Goal: Information Seeking & Learning: Learn about a topic

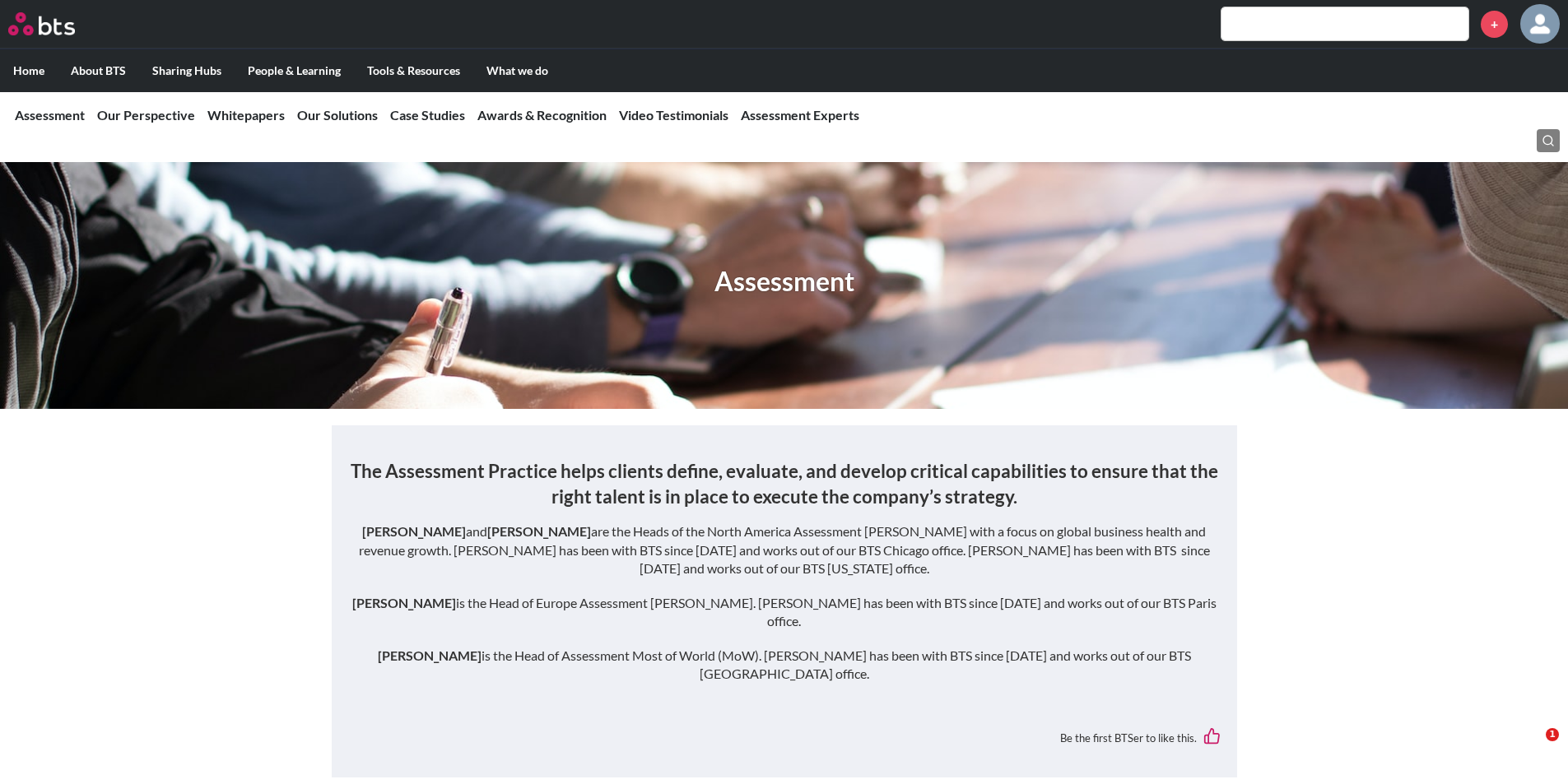
click at [1326, 24] on input "text" at bounding box center [1345, 23] width 247 height 33
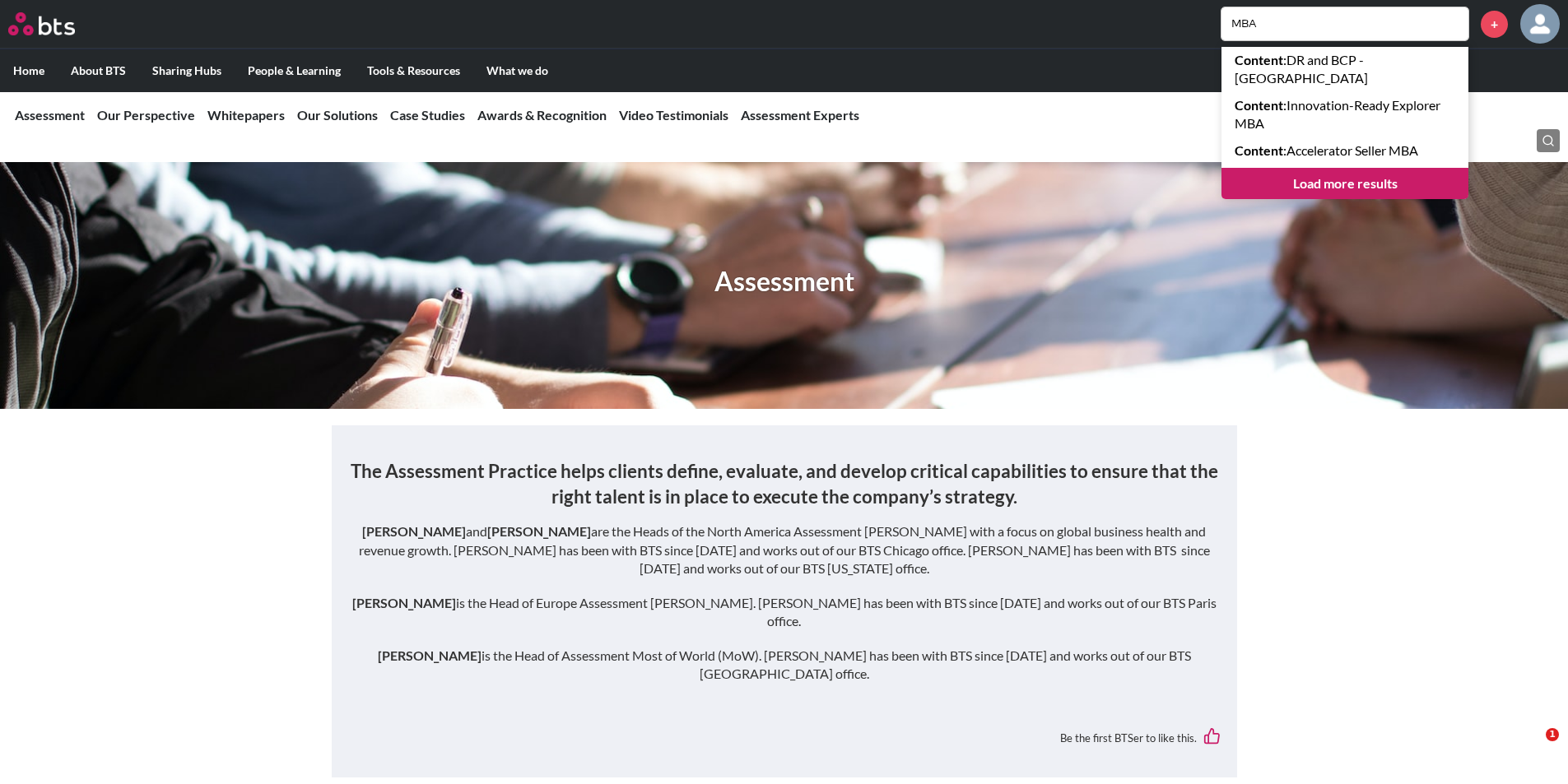
type input "MBA"
click at [1340, 168] on link "Load more results" at bounding box center [1345, 183] width 247 height 31
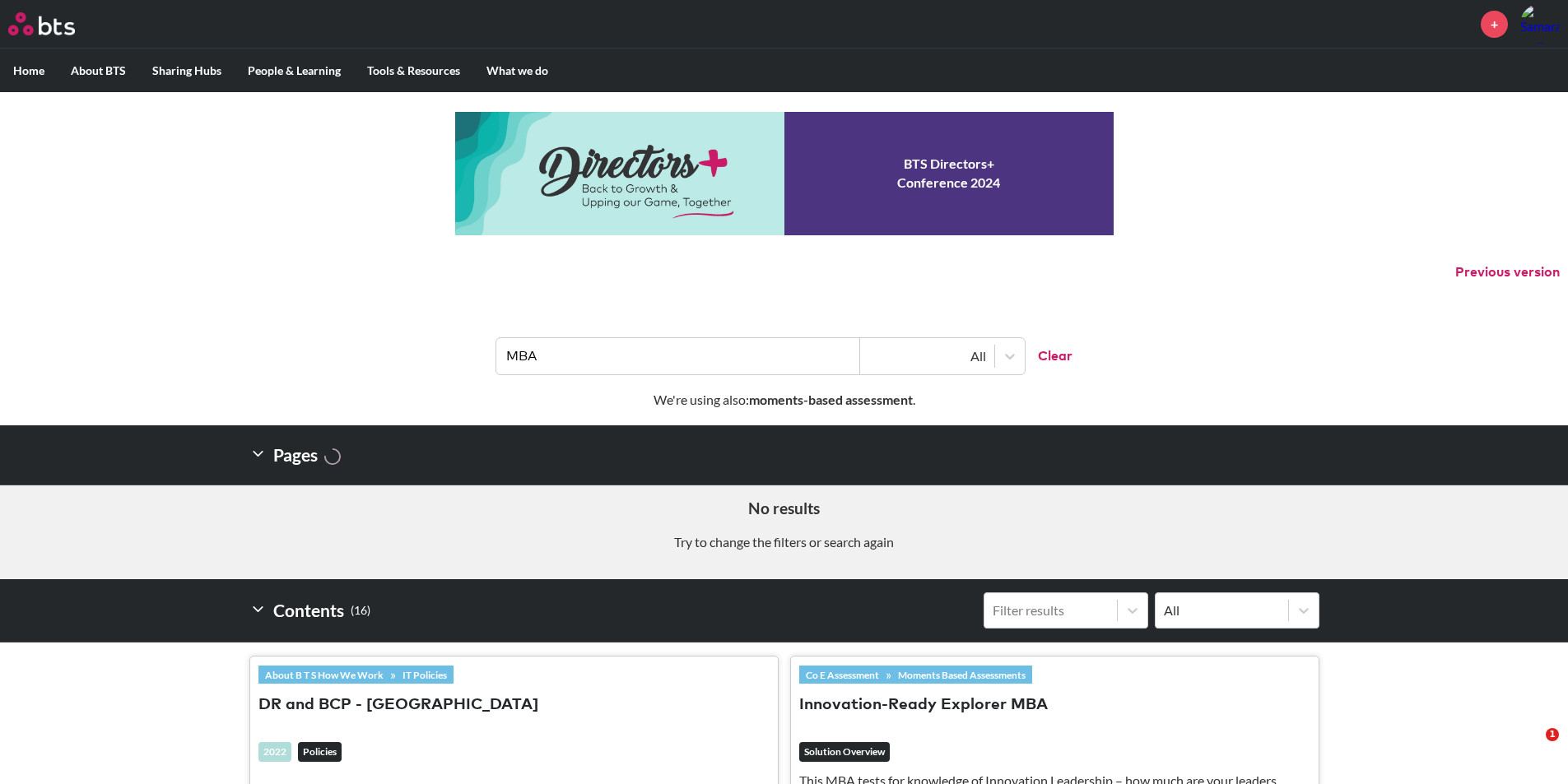
click at [773, 343] on input "MBA" at bounding box center [678, 356] width 364 height 36
drag, startPoint x: 804, startPoint y: 349, endPoint x: 218, endPoint y: 350, distance: 586.0
click at [218, 350] on header "MBA All Clear" at bounding box center [784, 348] width 1568 height 86
paste input "Acceleration Series – Sales"
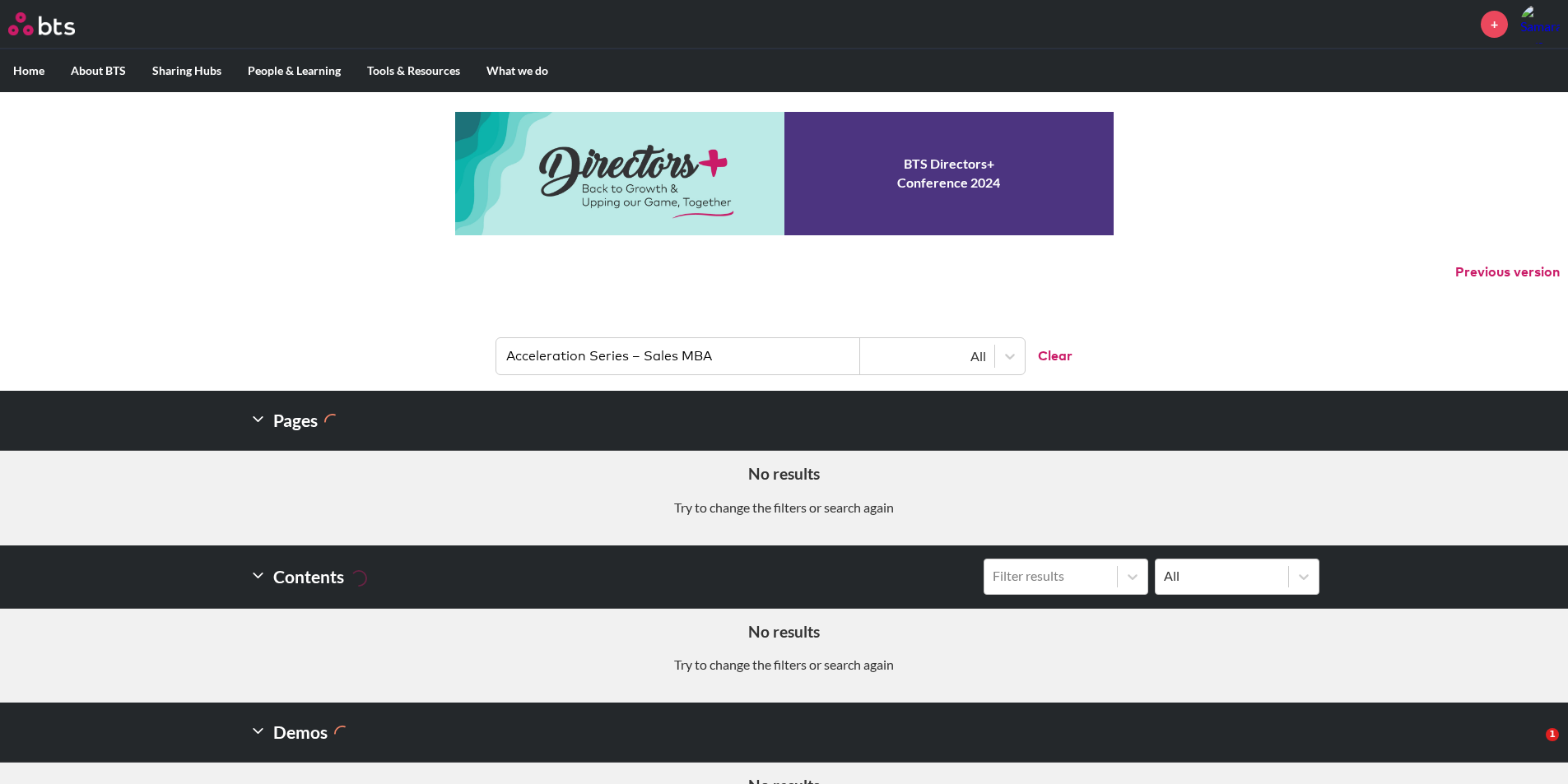
drag, startPoint x: 631, startPoint y: 358, endPoint x: 794, endPoint y: 355, distance: 163.0
click at [794, 355] on input "Acceleration Series – Sales MBA" at bounding box center [678, 356] width 364 height 36
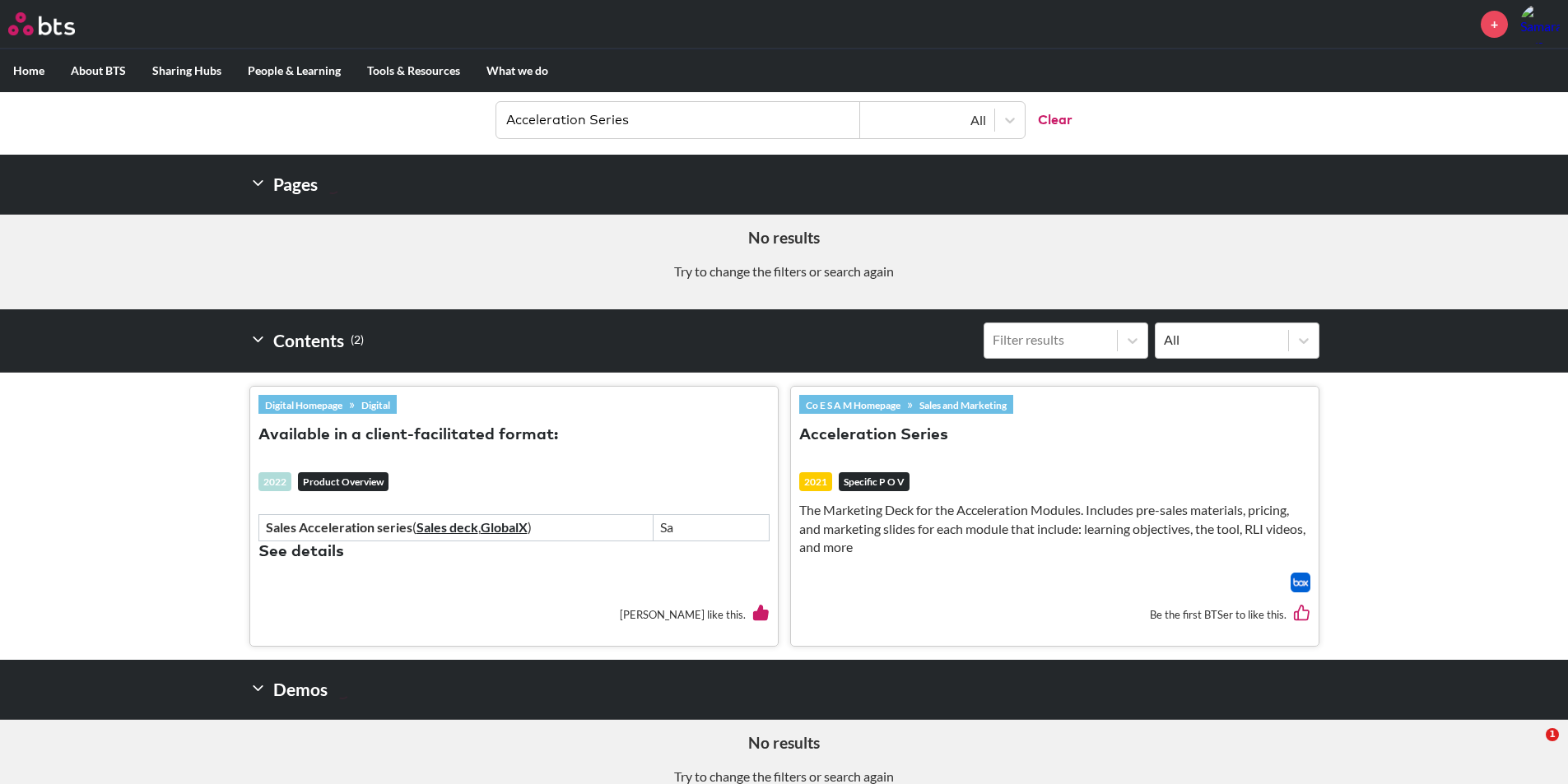
scroll to position [266, 0]
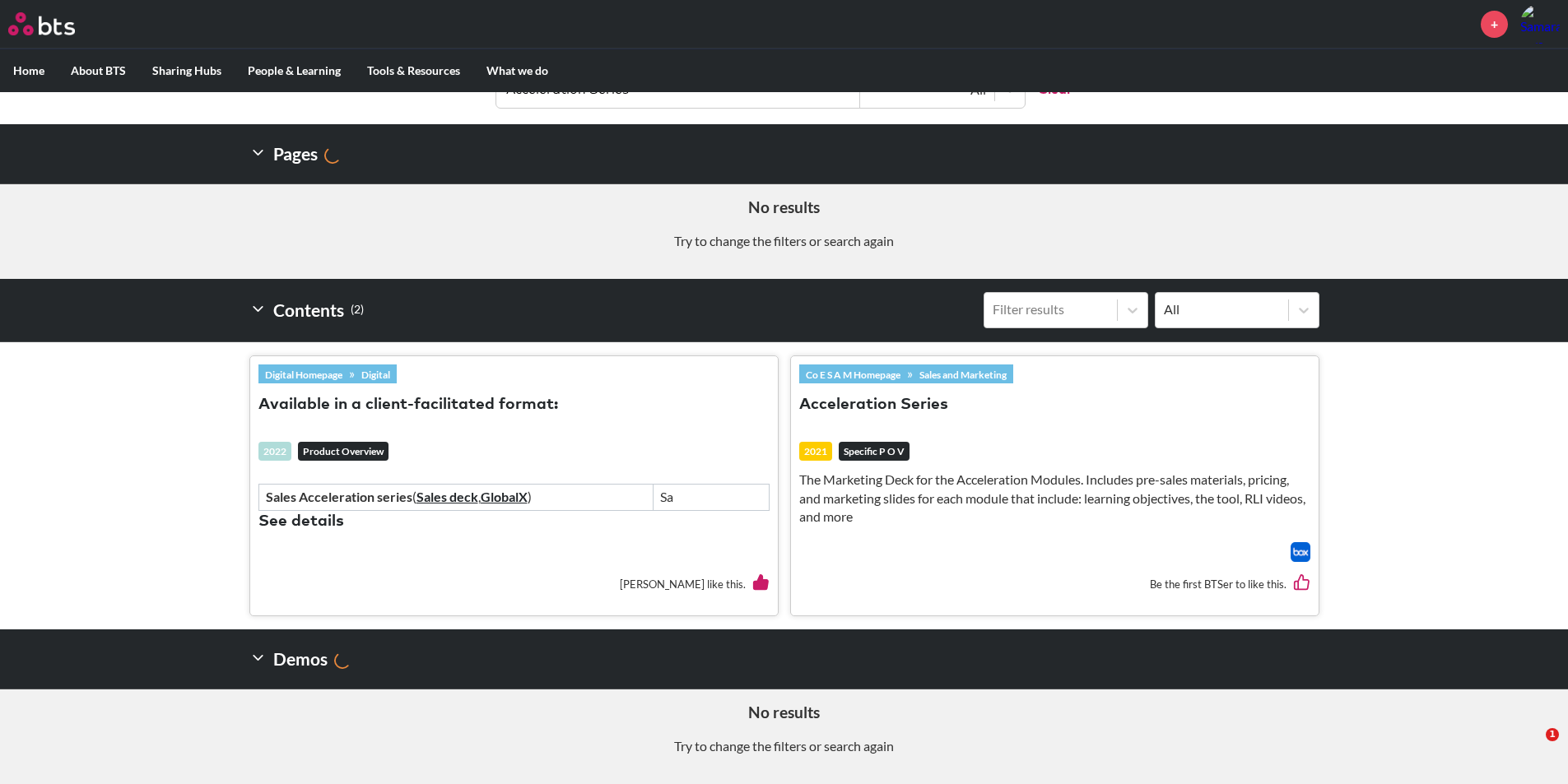
click at [1296, 543] on img at bounding box center [1300, 553] width 20 height 20
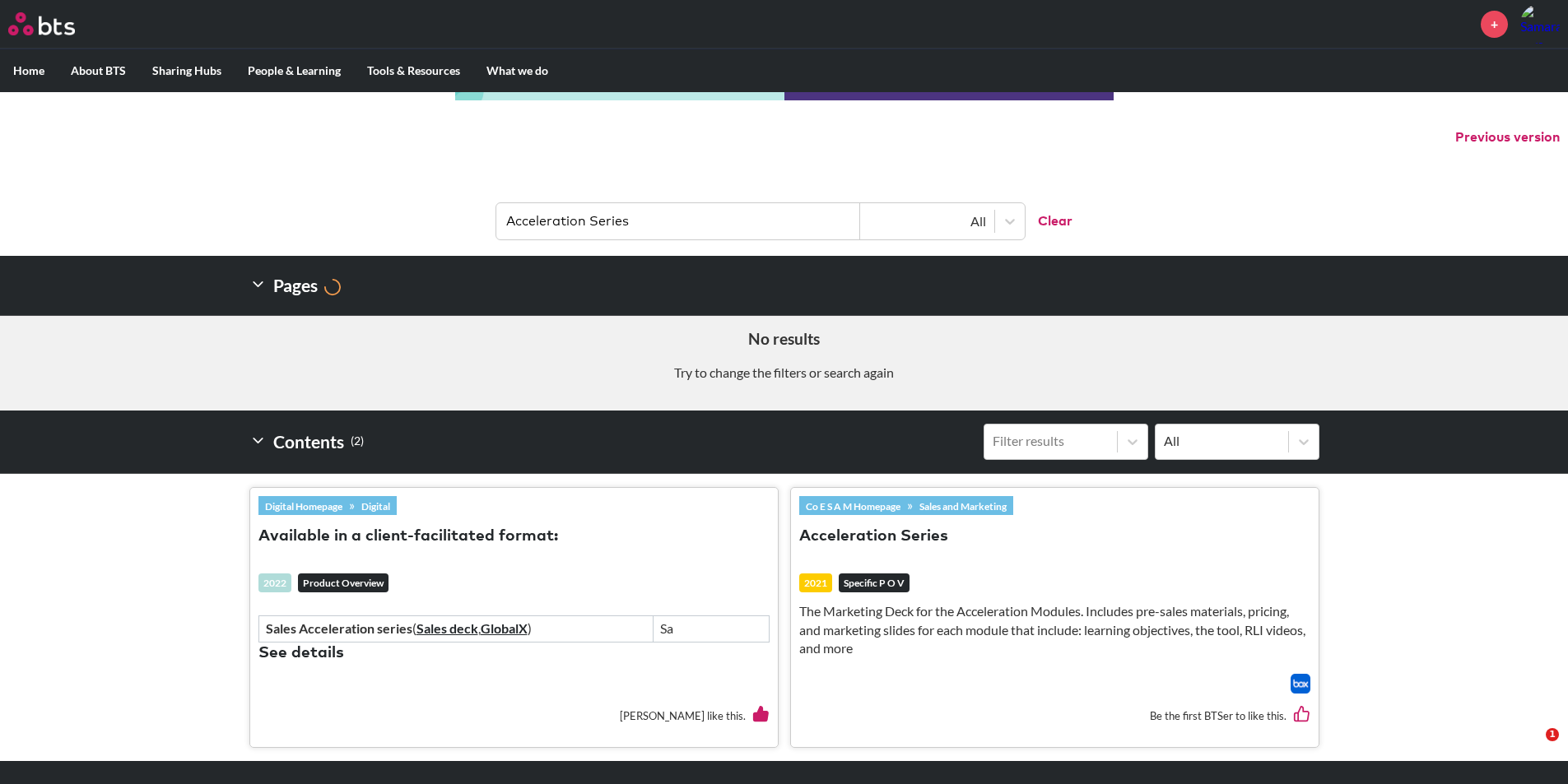
scroll to position [20, 0]
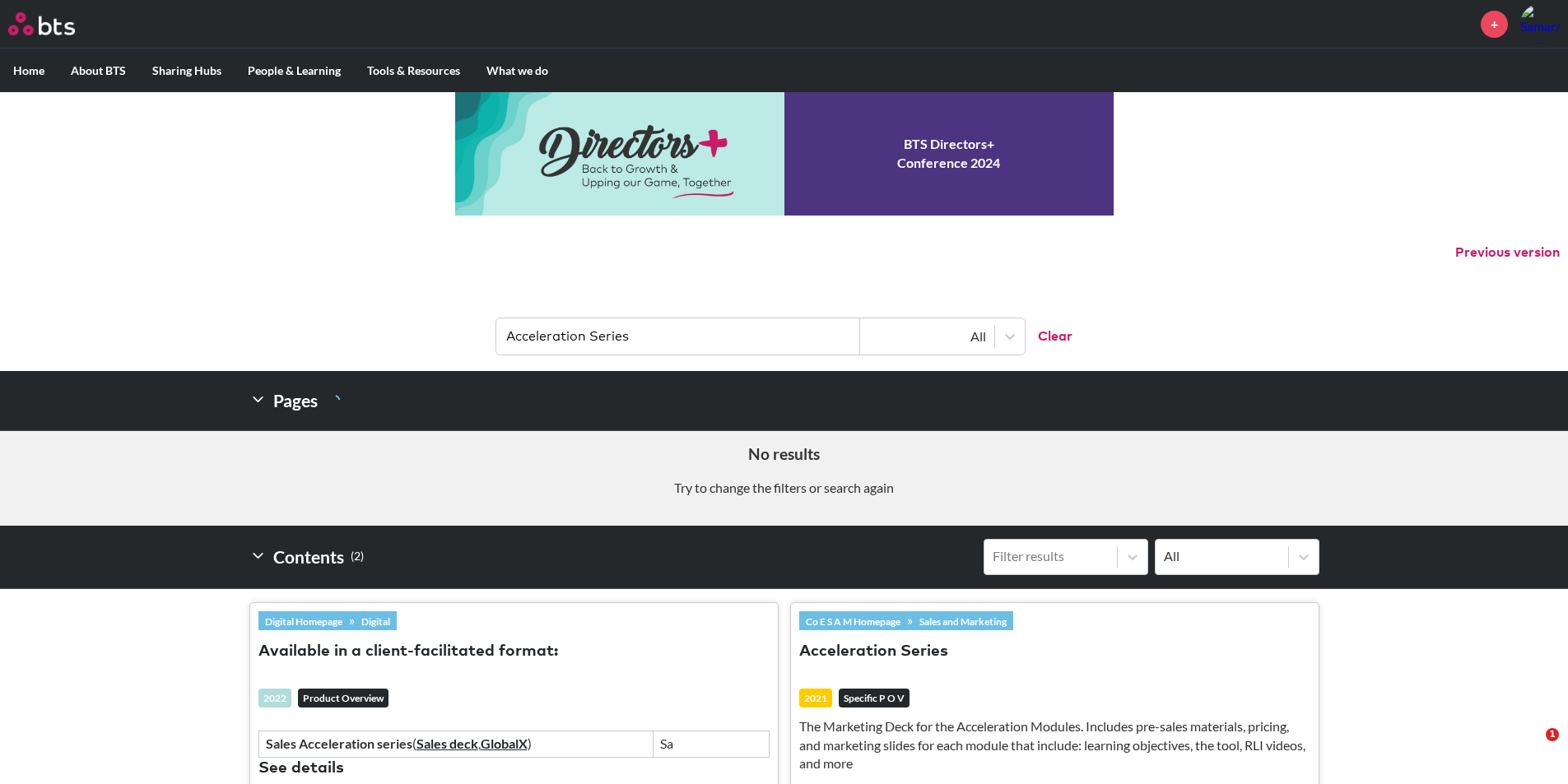
drag, startPoint x: 685, startPoint y: 335, endPoint x: 438, endPoint y: 335, distance: 247.0
click at [438, 335] on header "Acceleration Series All Clear" at bounding box center [784, 328] width 1568 height 86
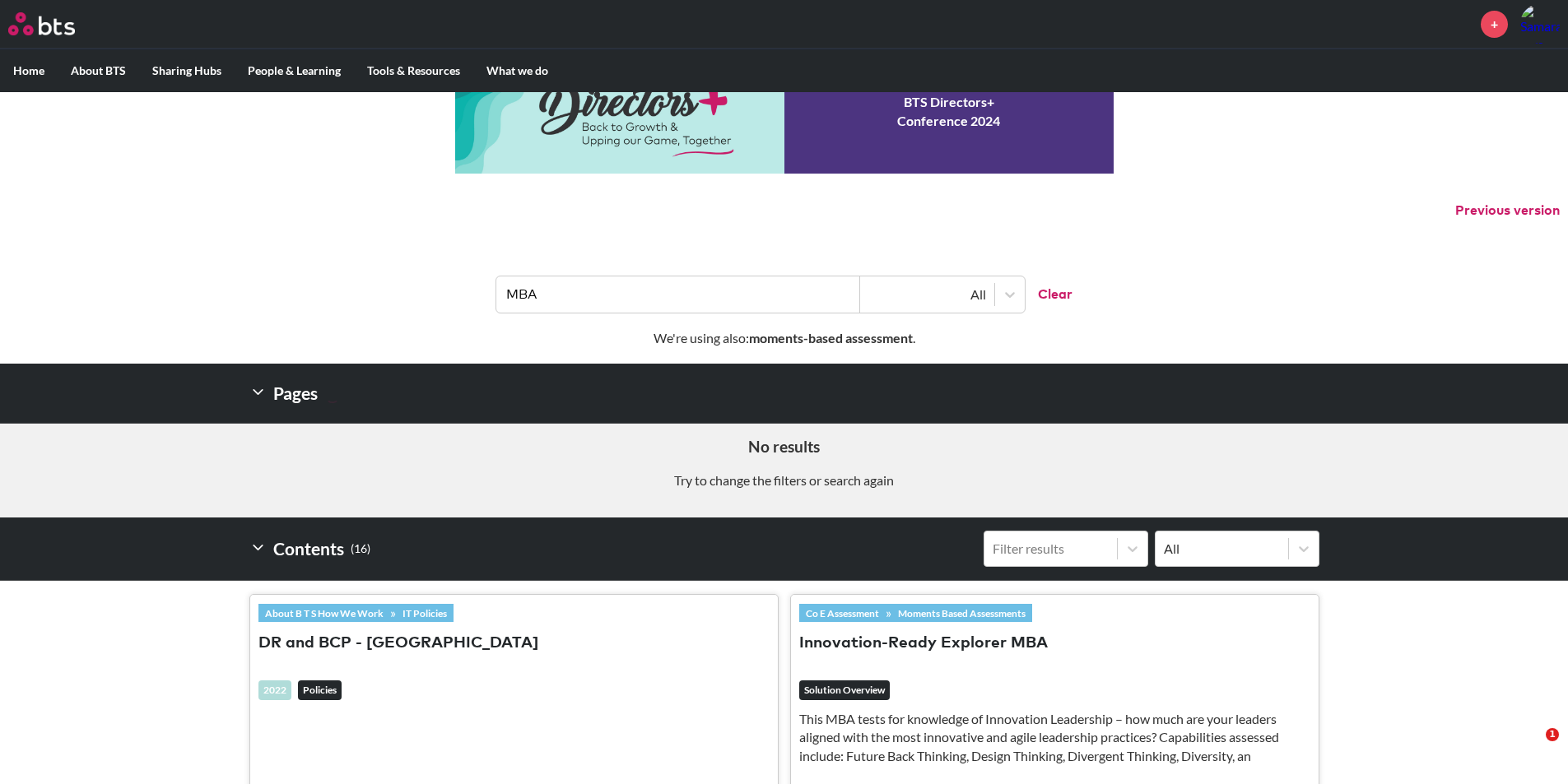
scroll to position [0, 0]
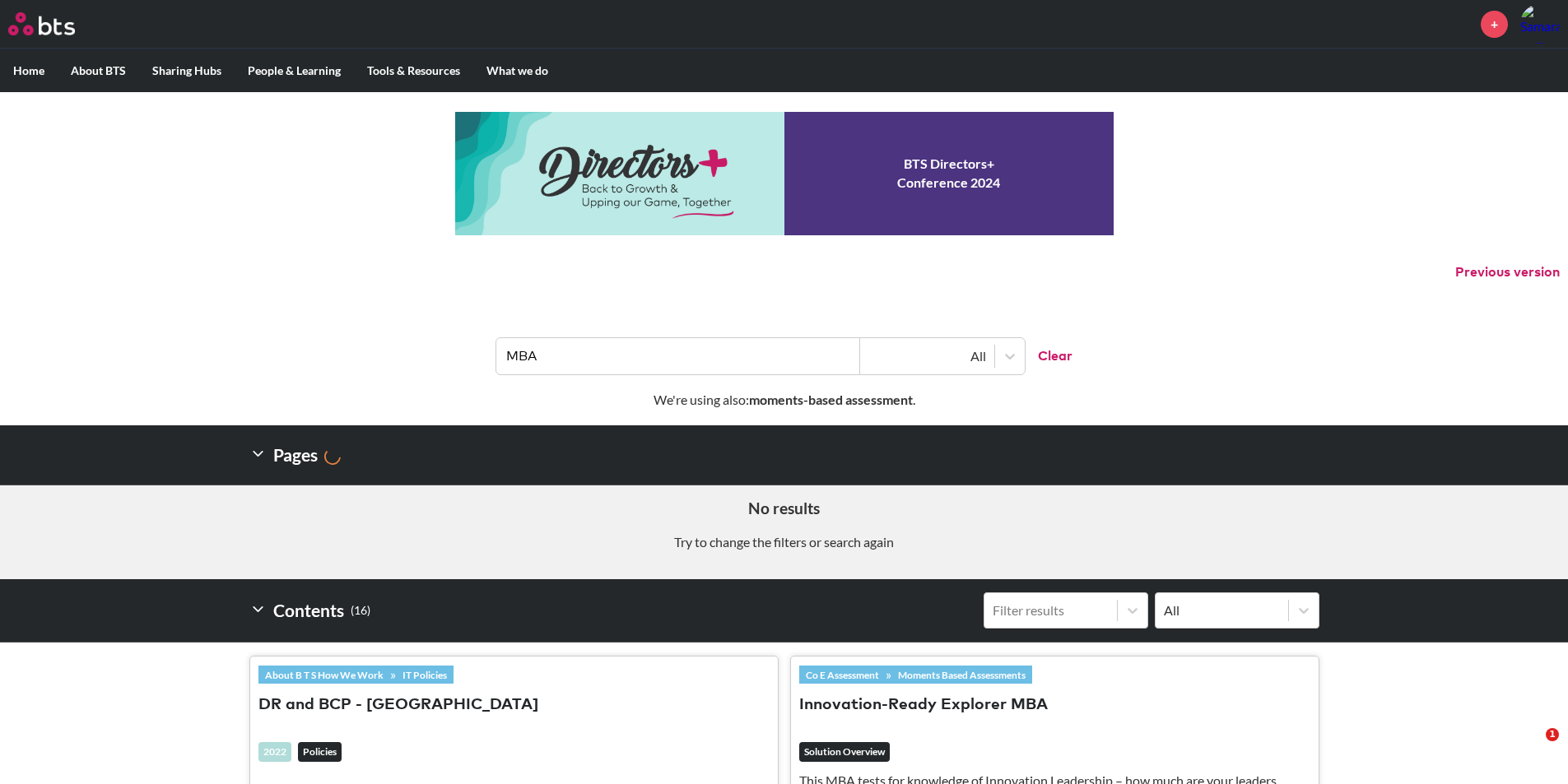
drag, startPoint x: 634, startPoint y: 367, endPoint x: 467, endPoint y: 351, distance: 167.8
click at [467, 351] on header "MBA All Clear" at bounding box center [784, 348] width 1568 height 86
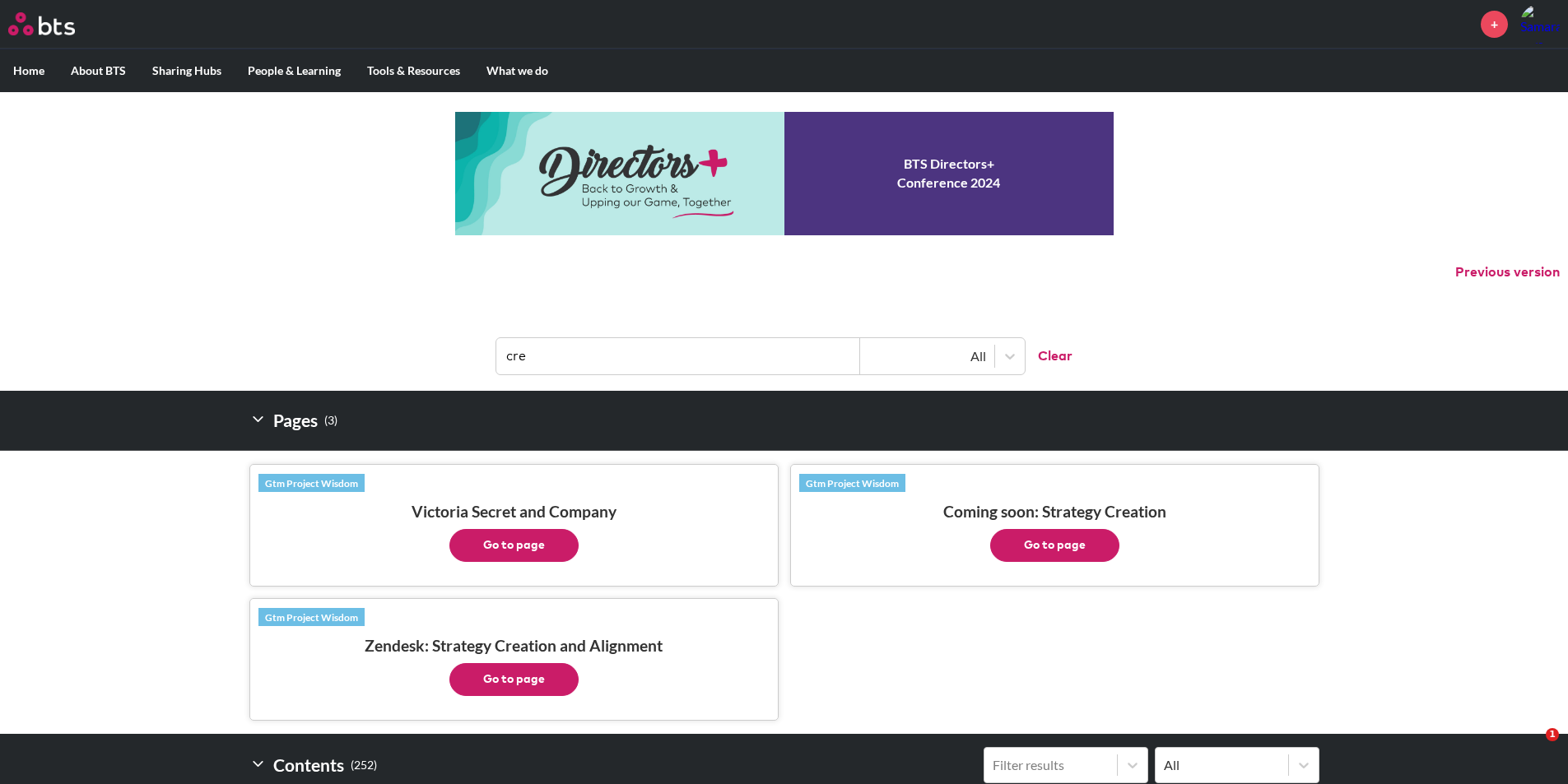
click at [612, 346] on input "cre" at bounding box center [678, 356] width 364 height 36
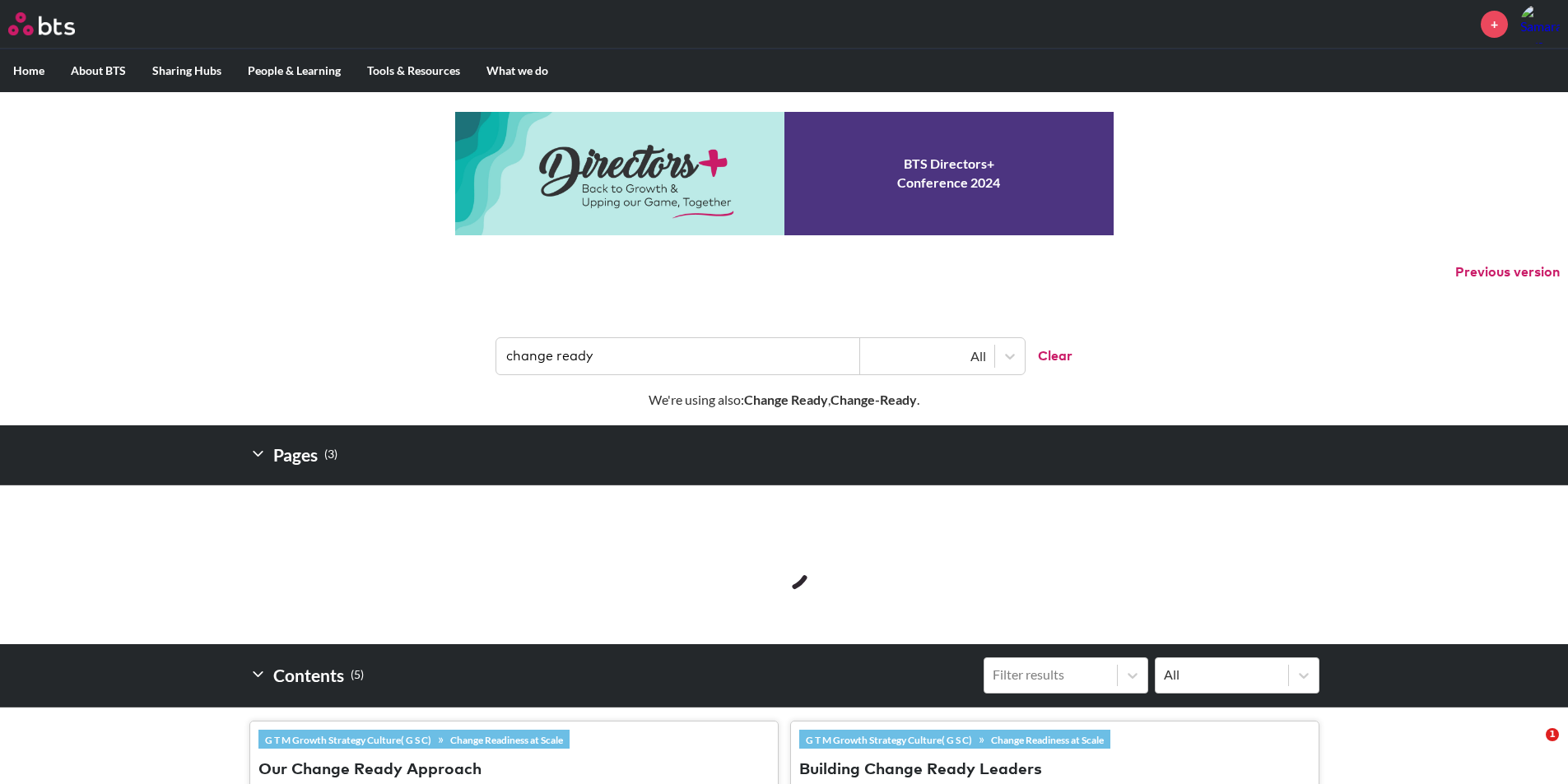
type input "change ready"
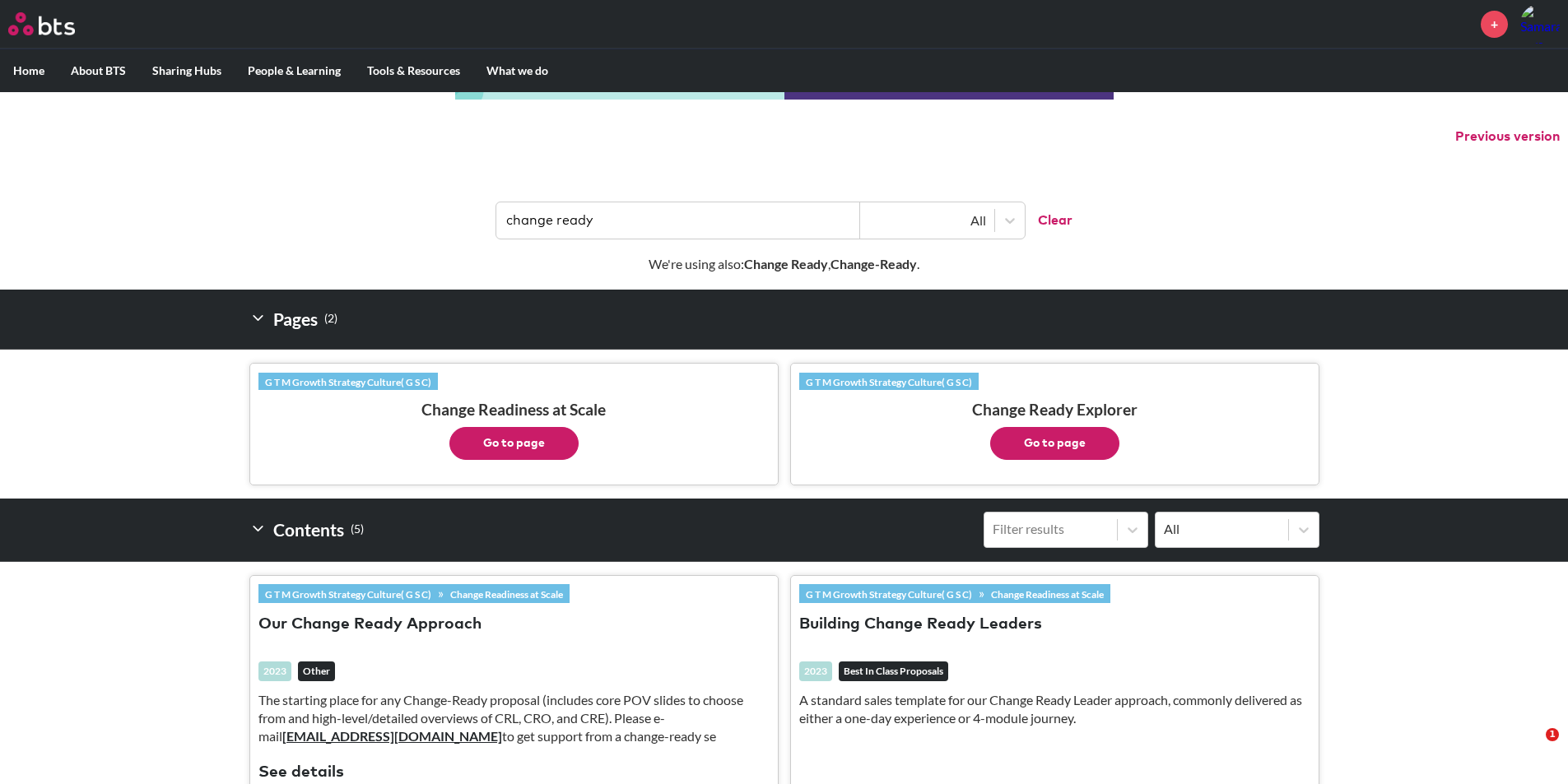
scroll to position [164, 0]
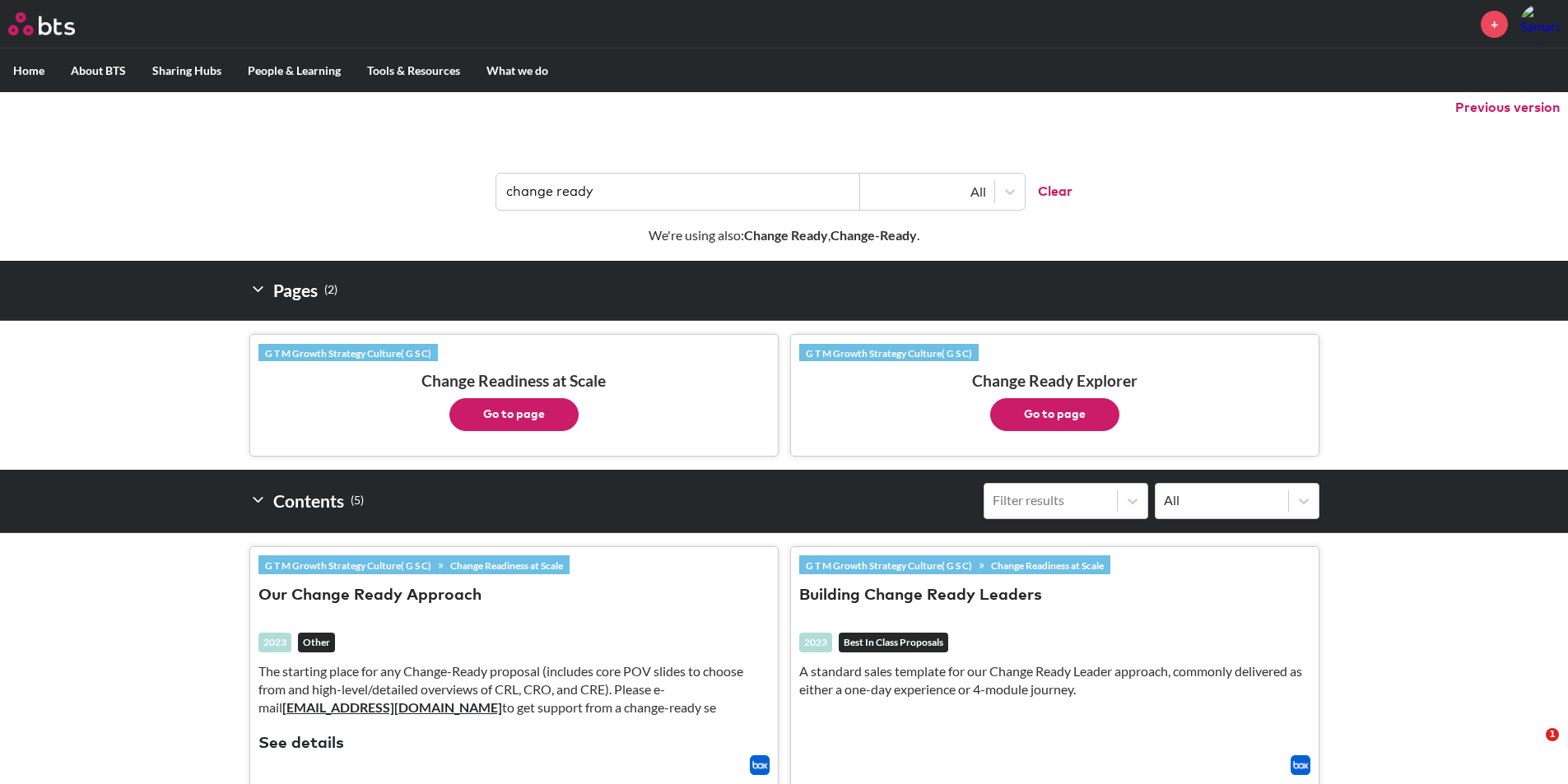
click at [1056, 417] on button "Go to page" at bounding box center [1055, 414] width 129 height 33
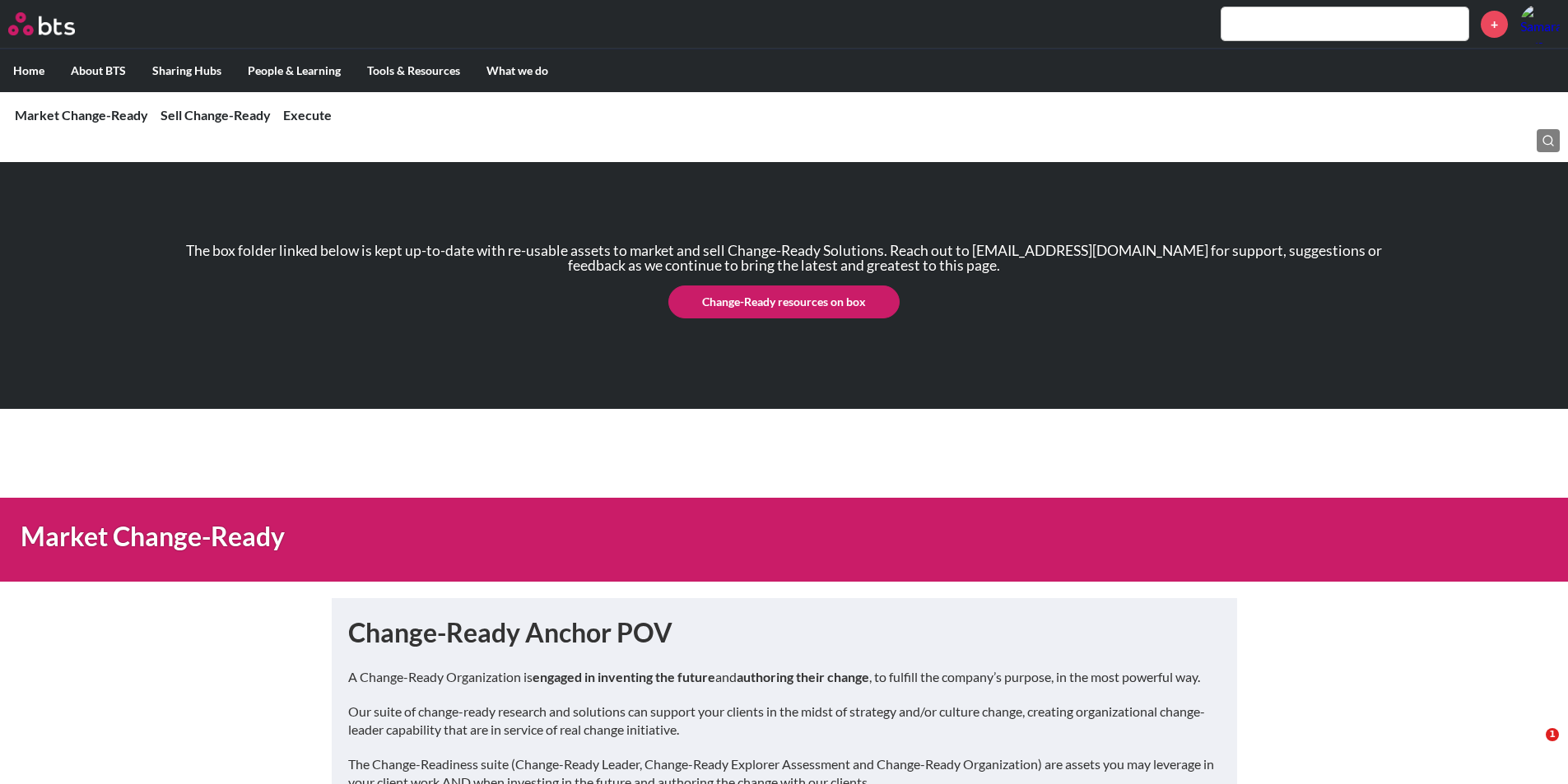
click at [787, 300] on link "Change-Ready resources on box" at bounding box center [783, 301] width 231 height 33
click at [1320, 33] on input "text" at bounding box center [1345, 23] width 247 height 33
type input "d"
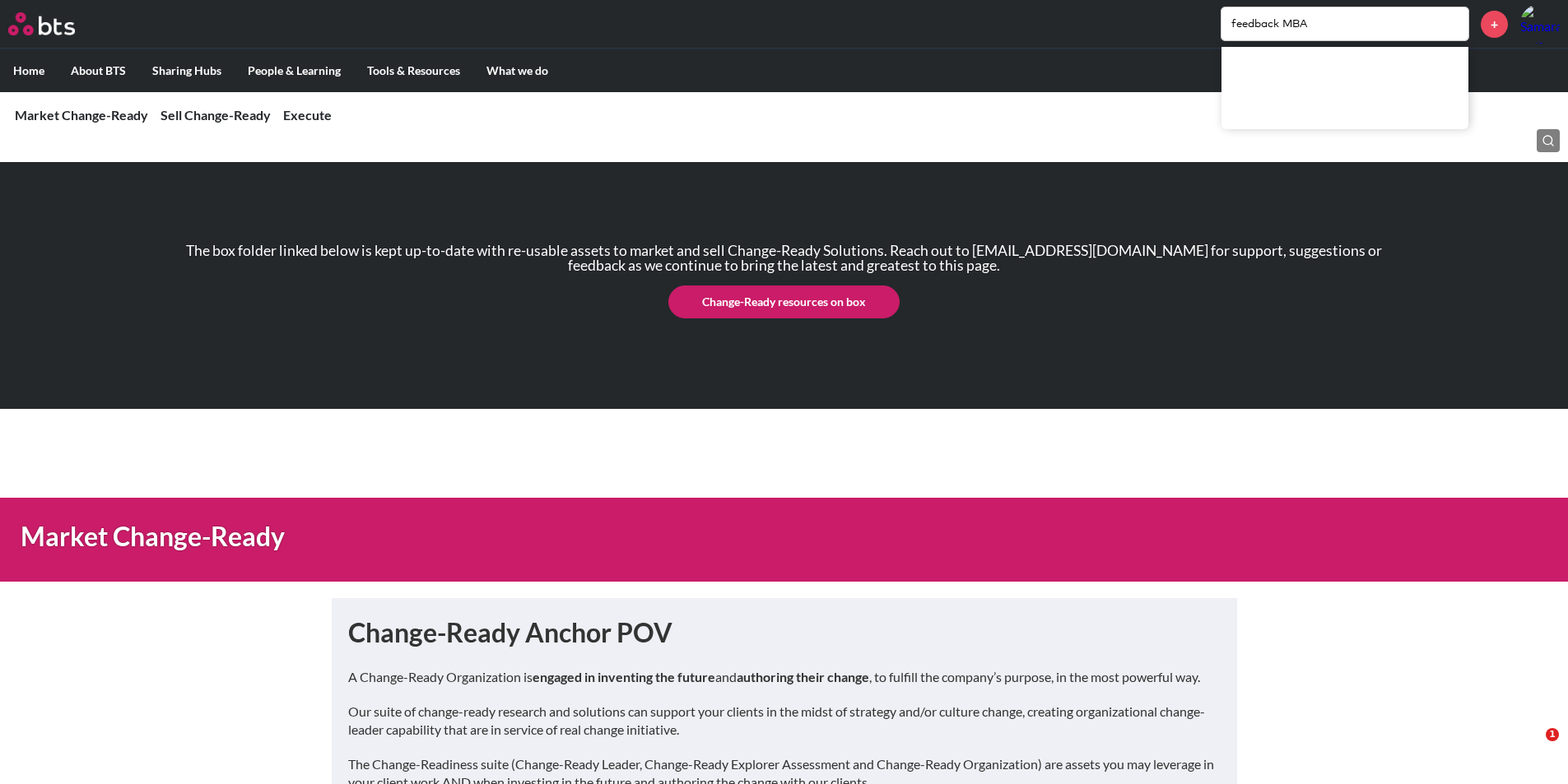
type input "feedback MBA"
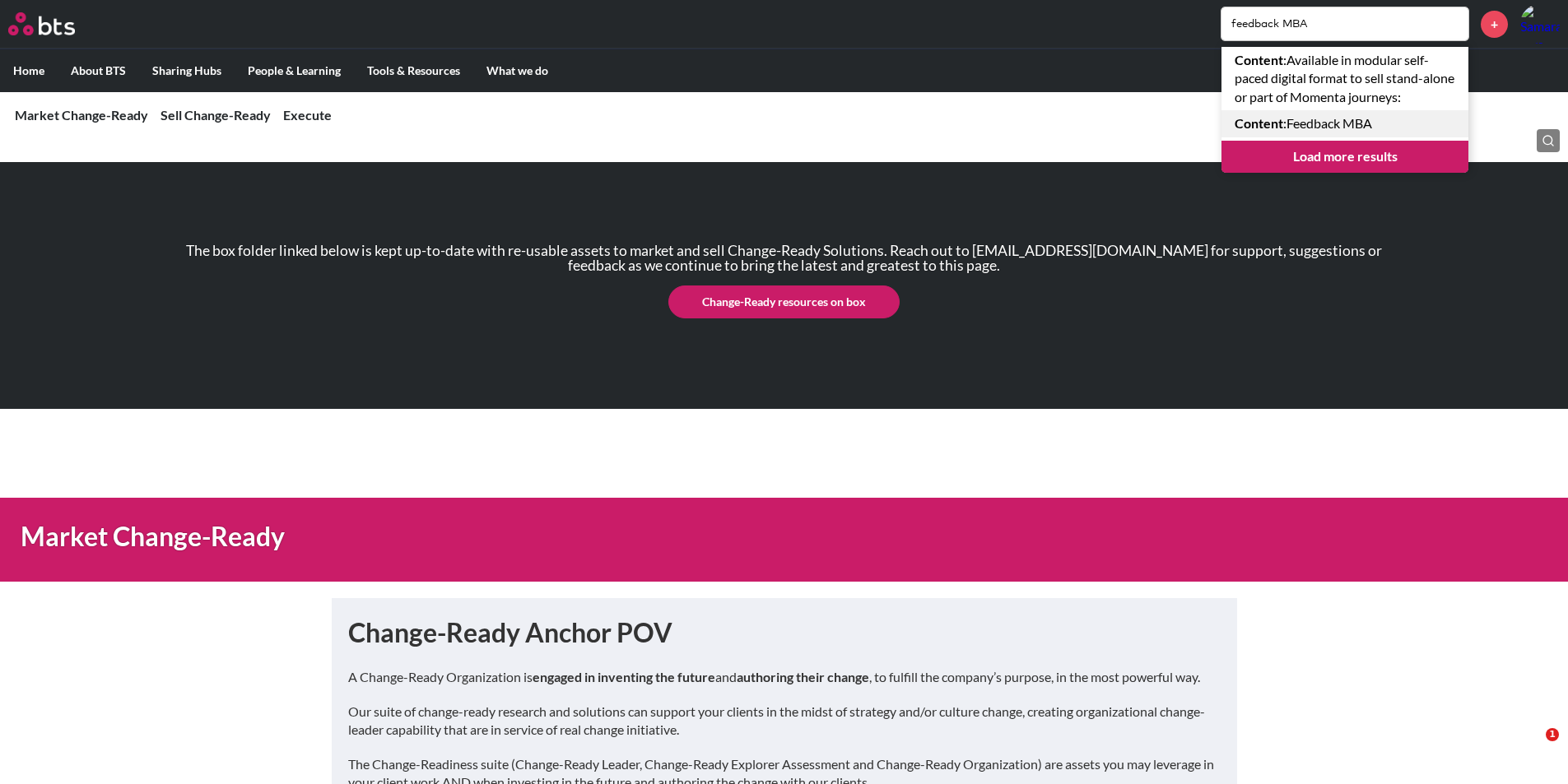
click at [1346, 124] on link "Content : Feedback MBA" at bounding box center [1345, 124] width 247 height 27
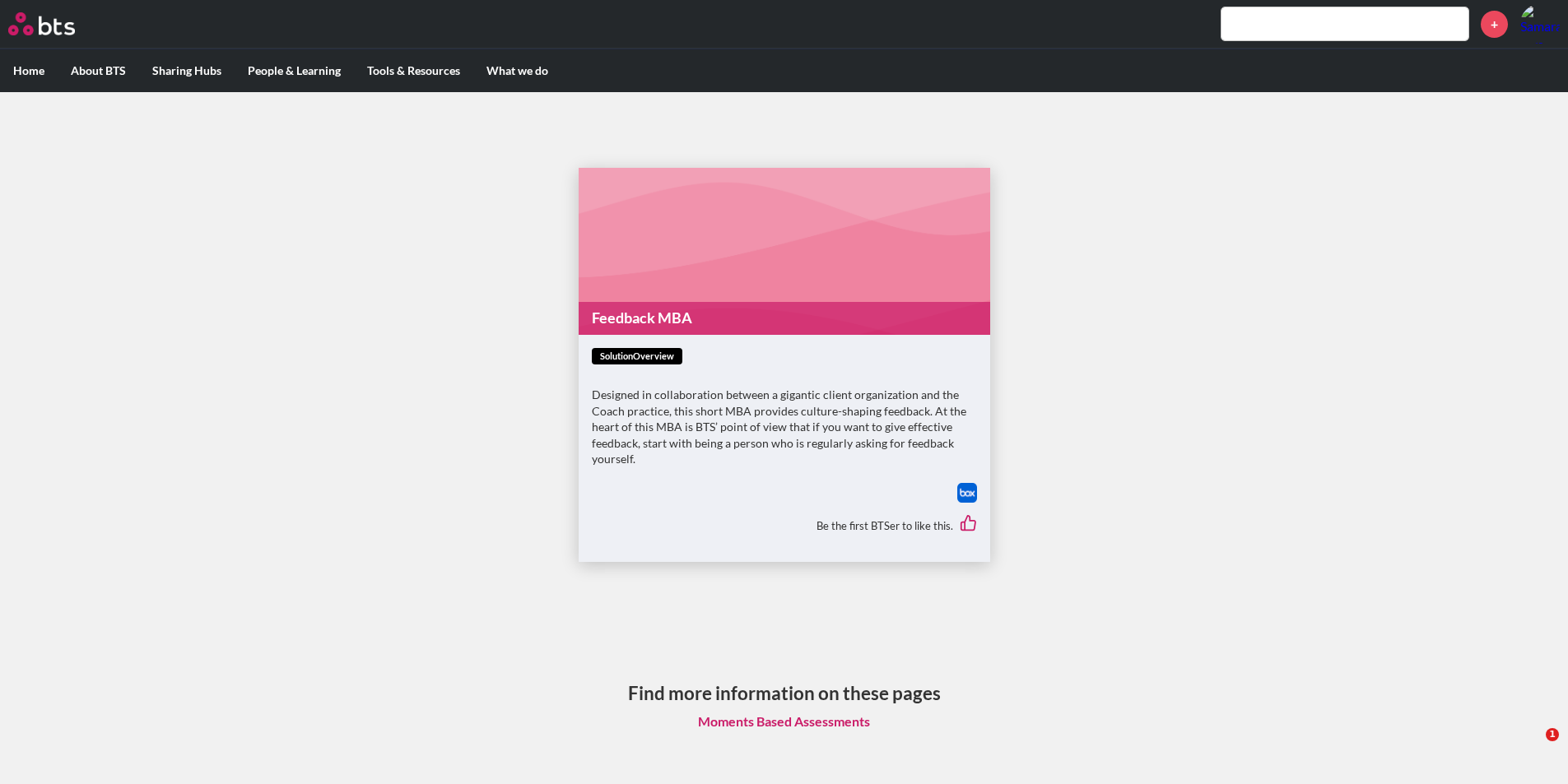
click at [687, 310] on link "Feedback MBA" at bounding box center [784, 318] width 412 height 32
click at [1263, 24] on input "text" at bounding box center [1345, 23] width 247 height 33
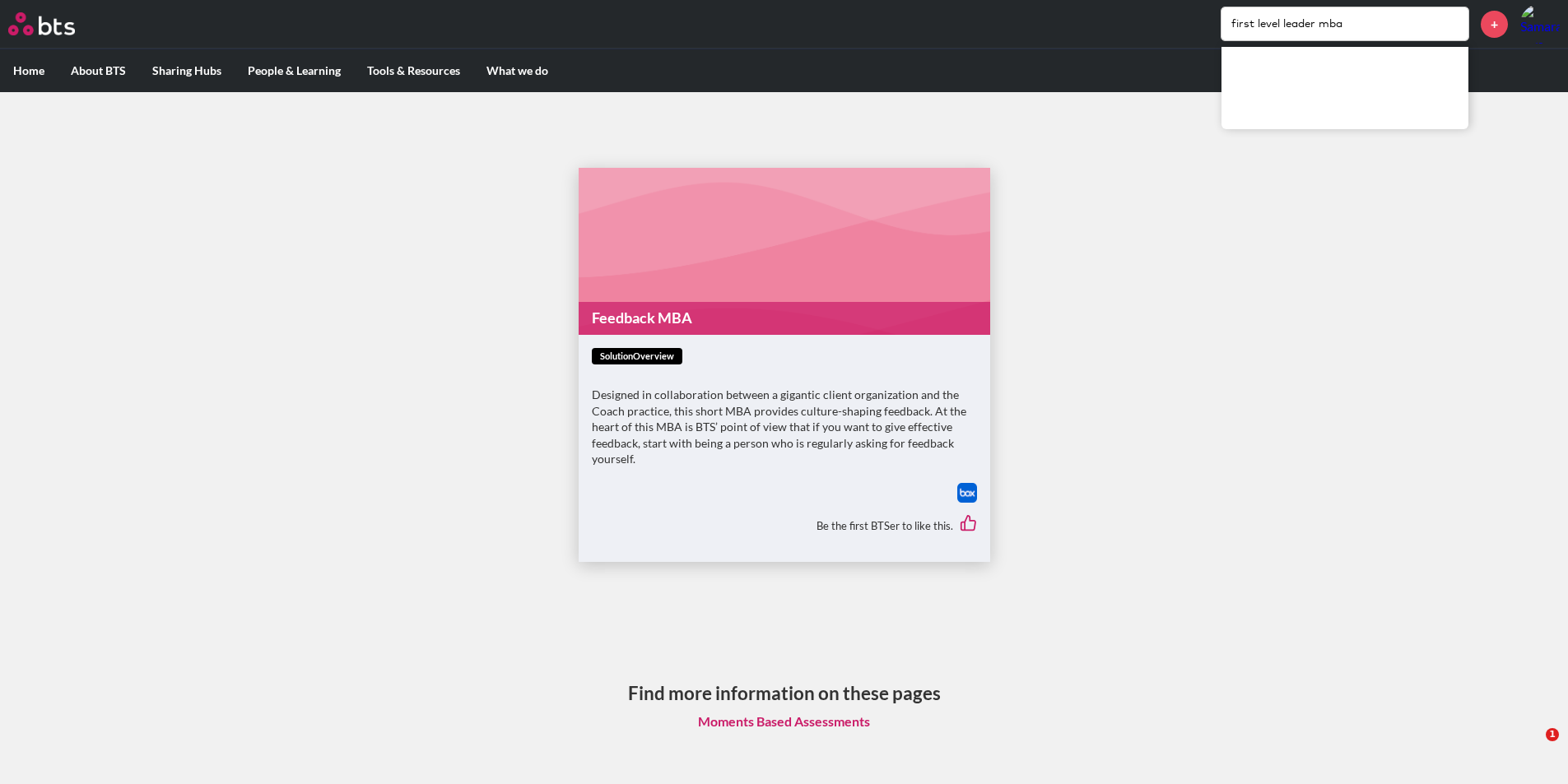
drag, startPoint x: 1372, startPoint y: 16, endPoint x: 1322, endPoint y: 28, distance: 51.4
click at [1322, 28] on input "first level leader mba" at bounding box center [1345, 23] width 247 height 33
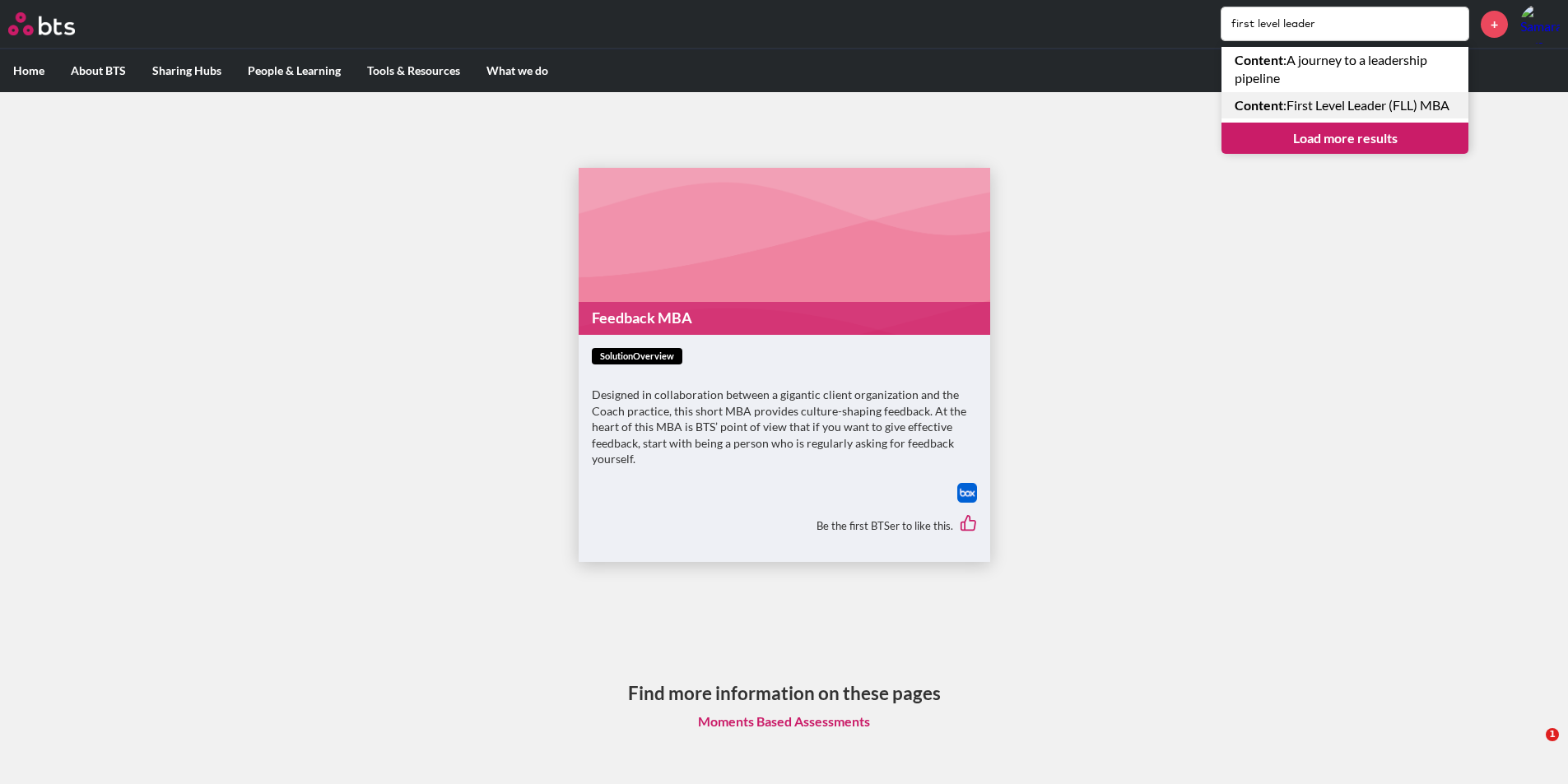
type input "first level leader"
click at [1395, 110] on link "Content : First Level Leader (FLL) MBA" at bounding box center [1345, 105] width 247 height 27
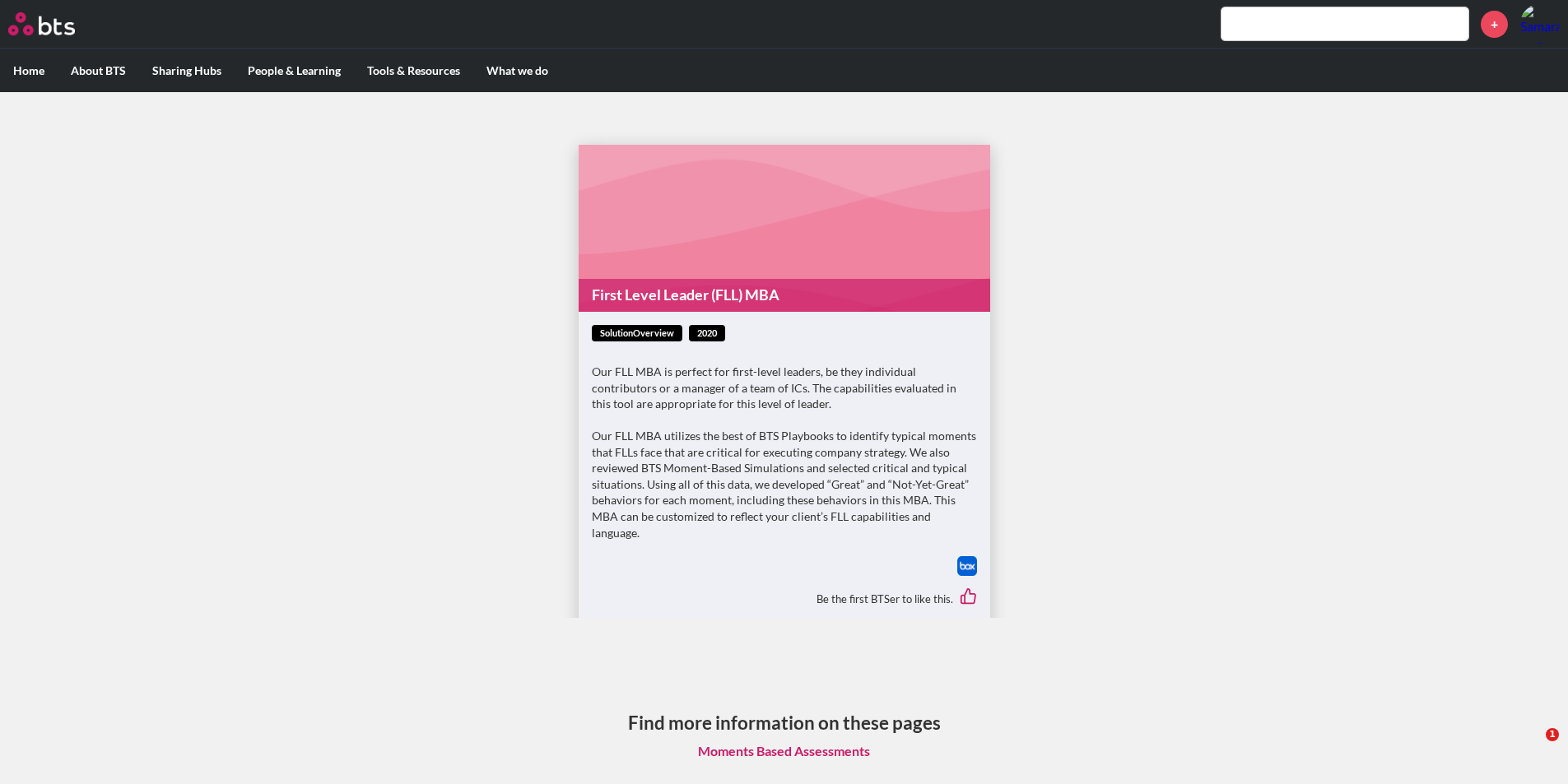
click at [961, 556] on img at bounding box center [967, 566] width 20 height 20
click at [1353, 31] on input "text" at bounding box center [1345, 23] width 247 height 33
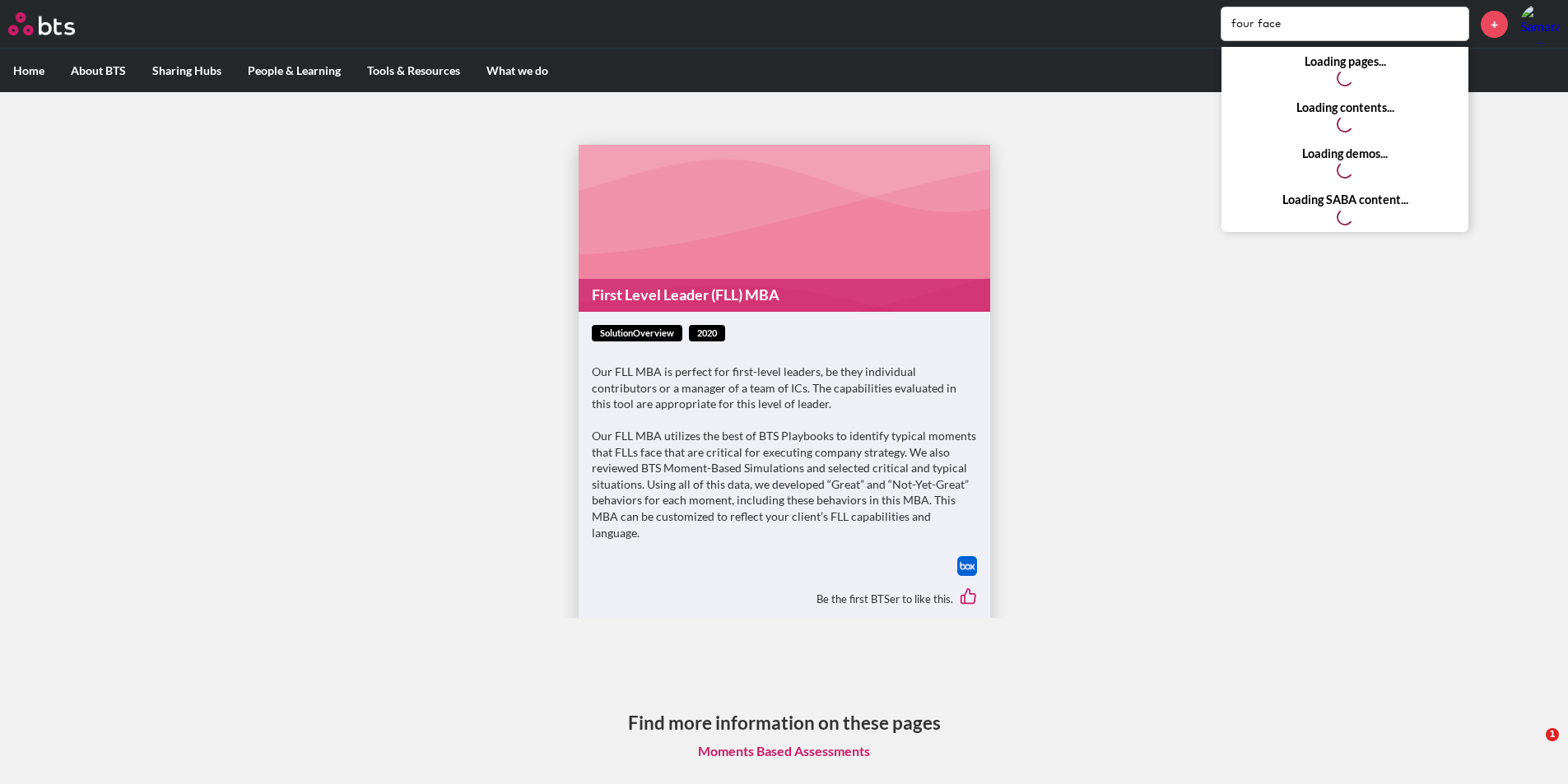
type input "four face"
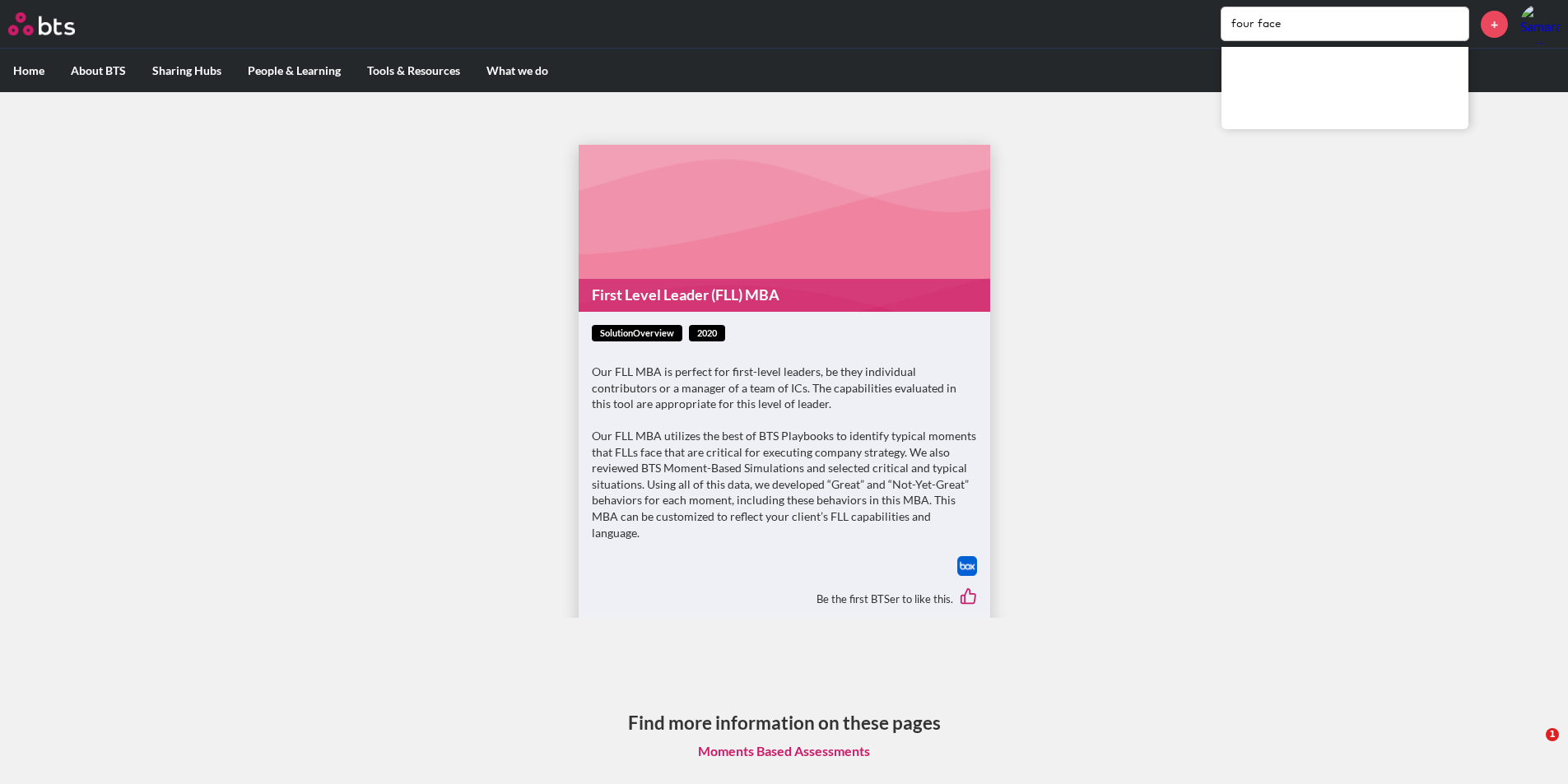
click at [9, 77] on label "Home" at bounding box center [28, 70] width 58 height 43
click at [0, 0] on input "Home" at bounding box center [0, 0] width 0 height 0
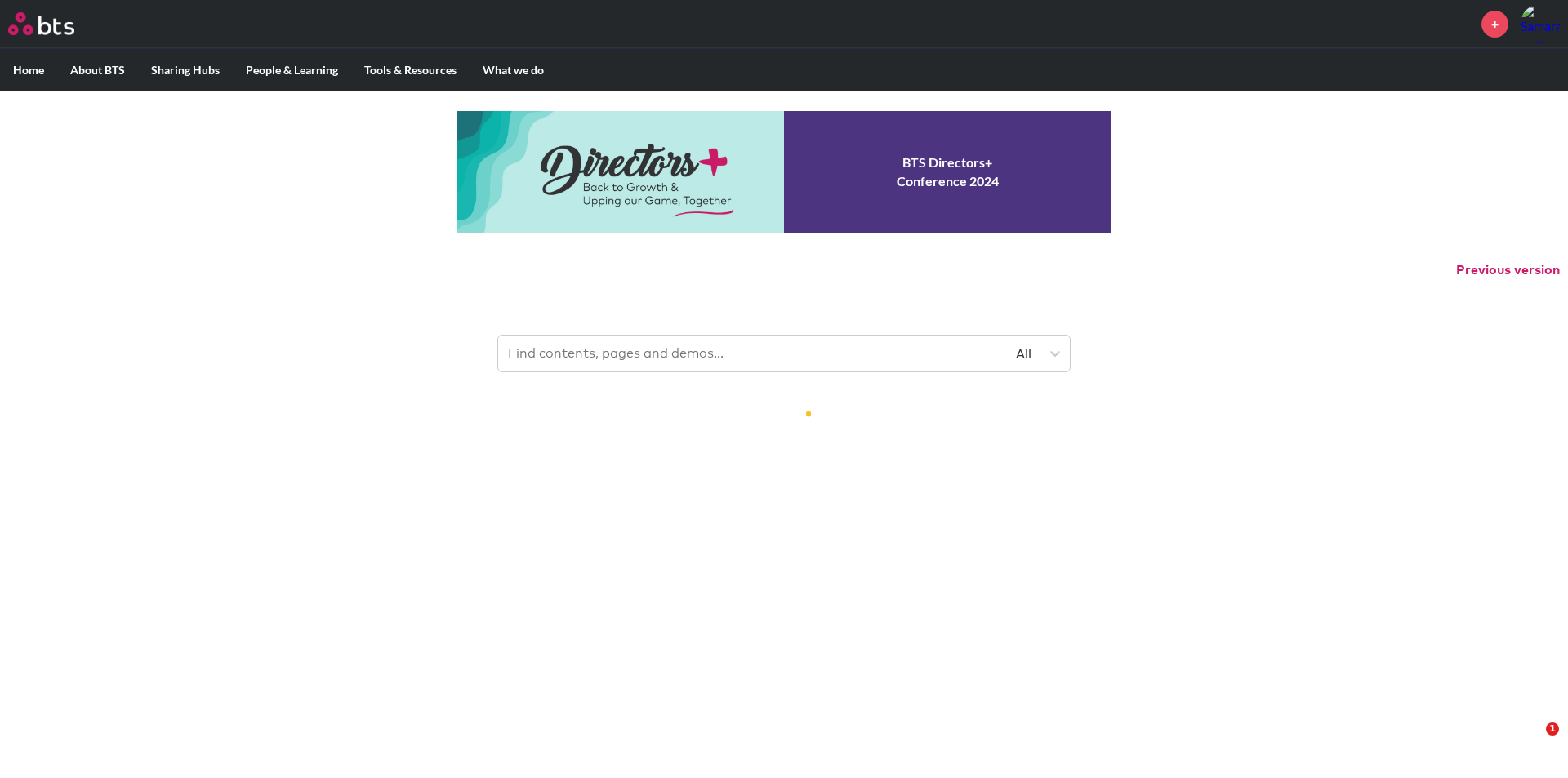
click at [641, 370] on input "text" at bounding box center [702, 353] width 409 height 36
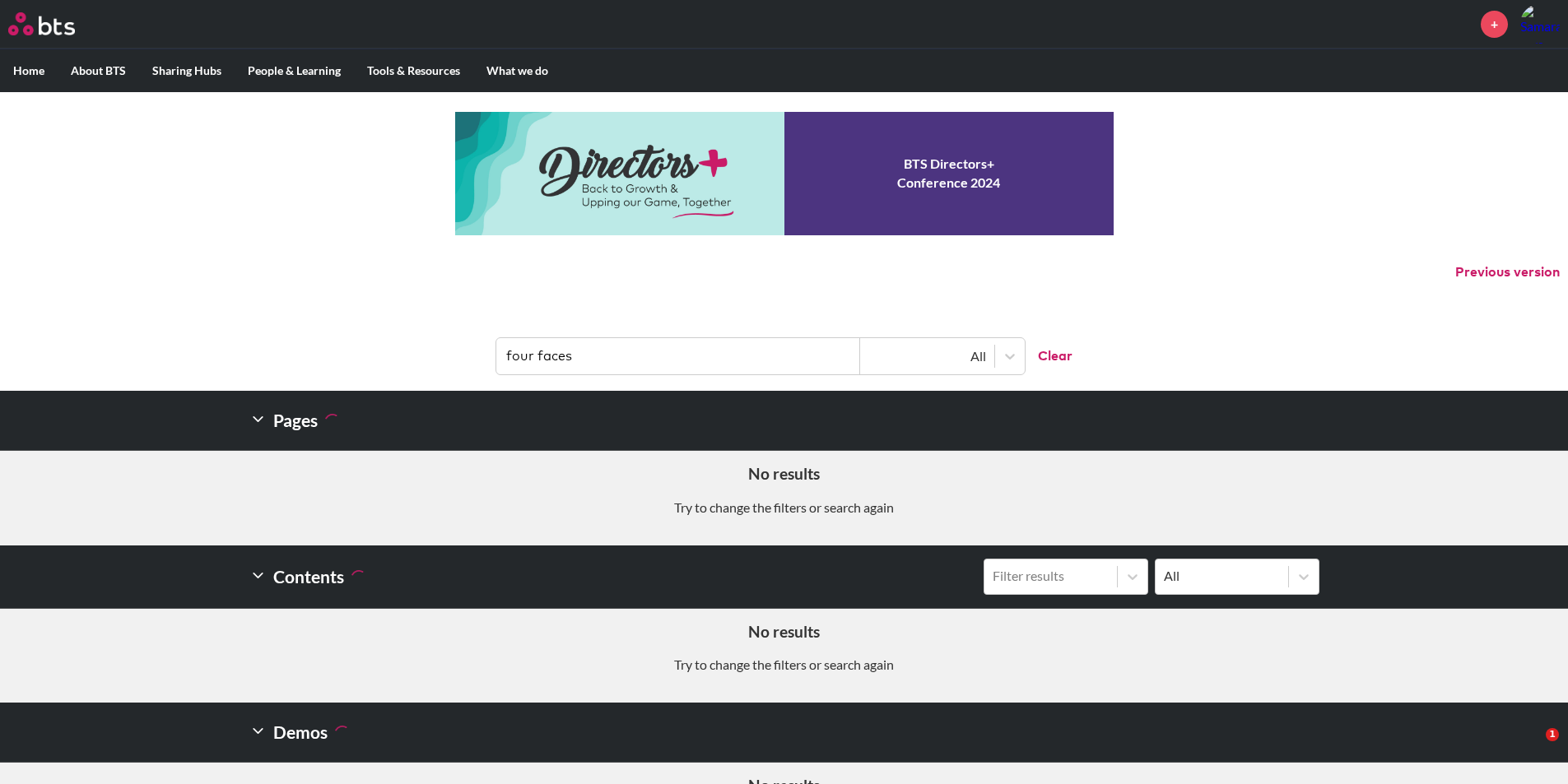
drag, startPoint x: 681, startPoint y: 350, endPoint x: 315, endPoint y: 365, distance: 366.3
click at [315, 365] on header "four faces All Clear" at bounding box center [784, 348] width 1568 height 86
paste input "nclusive Leadership Self-Assessment (ILA)"
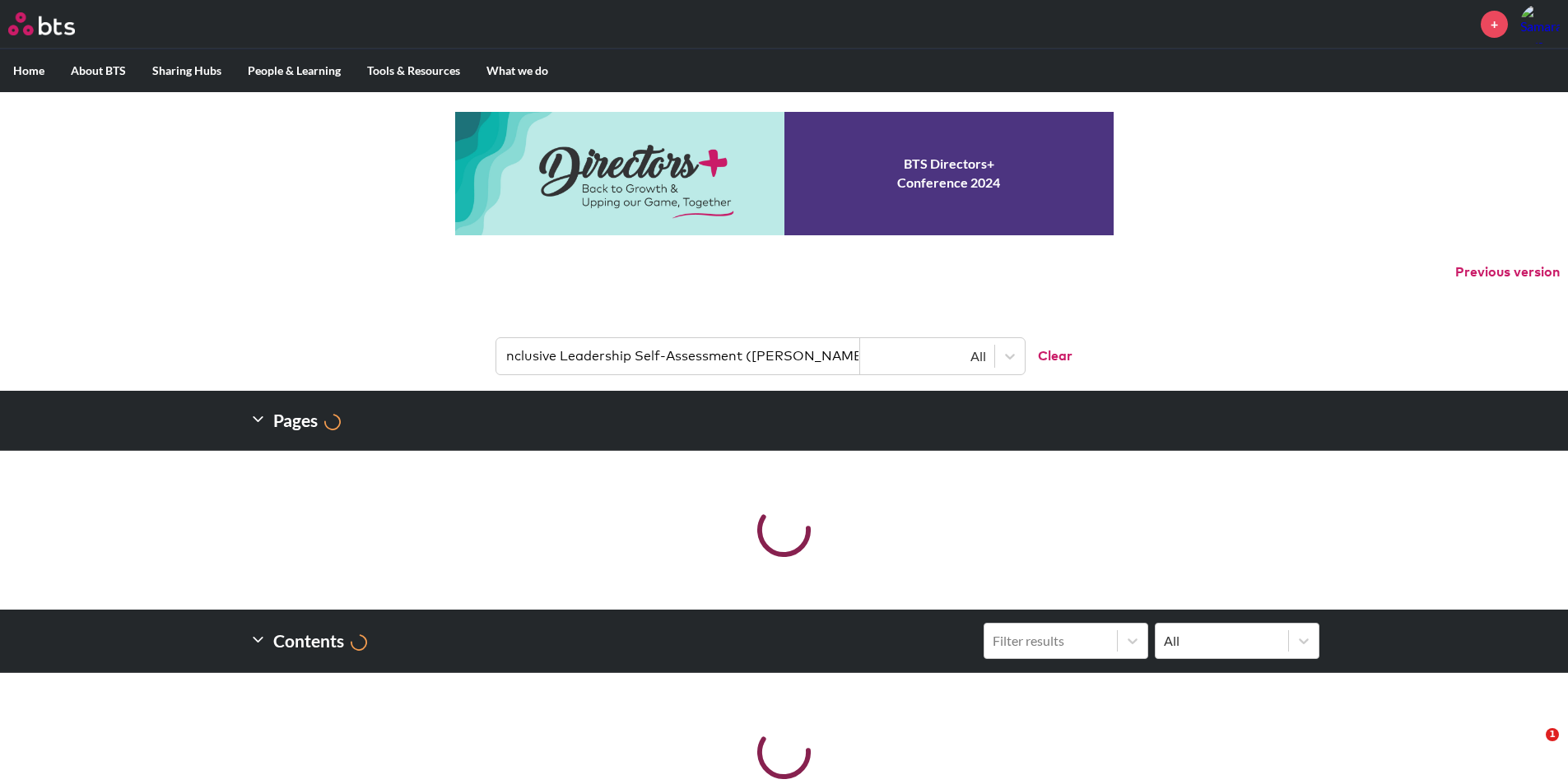
click at [507, 354] on input "nclusive Leadership Self-Assessment (ILA)" at bounding box center [678, 356] width 364 height 36
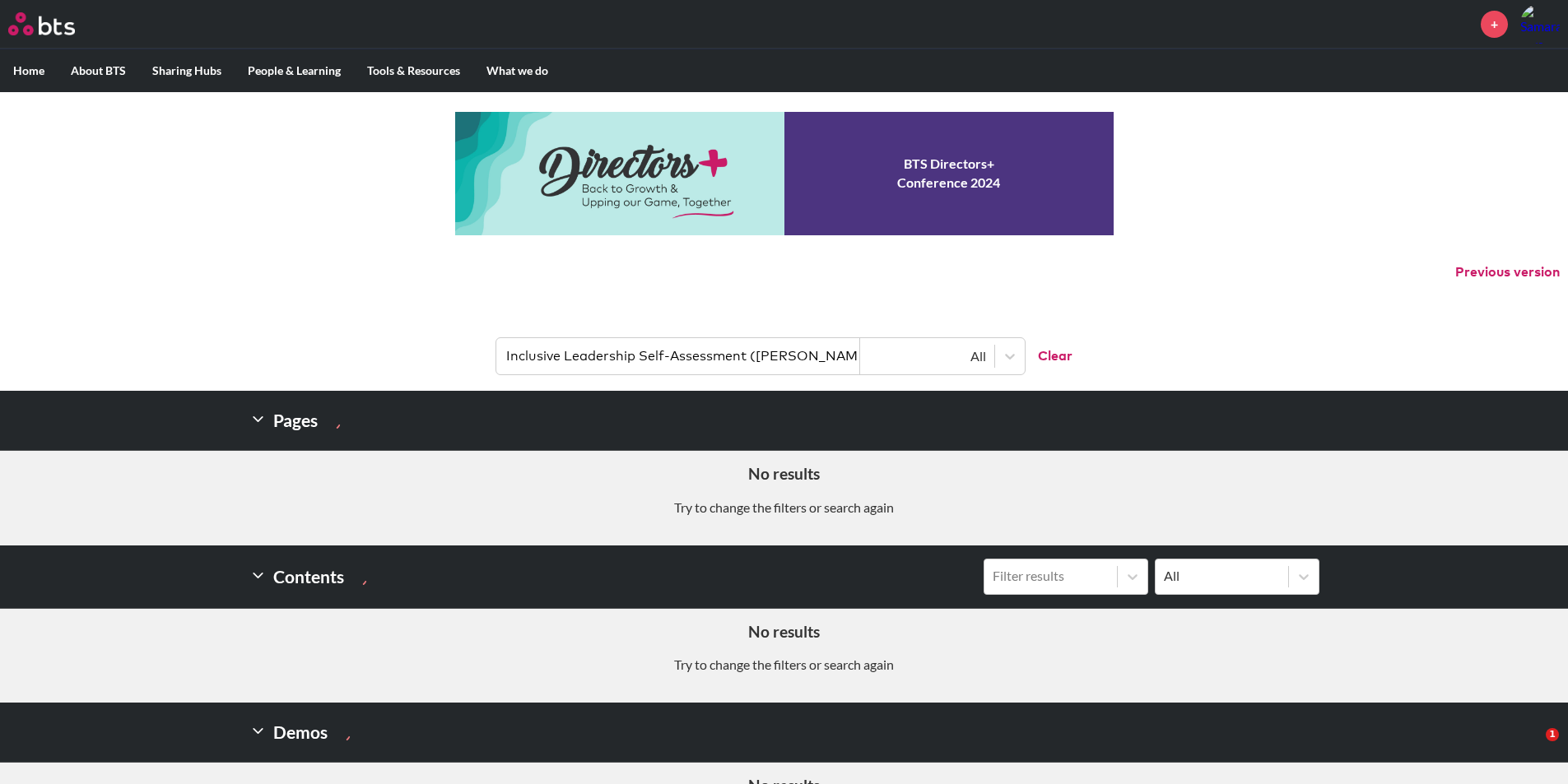
drag, startPoint x: 807, startPoint y: 360, endPoint x: 742, endPoint y: 359, distance: 65.0
click at [742, 359] on input "Inclusive Leadership Self-Assessment (ILA)" at bounding box center [678, 356] width 364 height 36
drag, startPoint x: 802, startPoint y: 359, endPoint x: 453, endPoint y: 362, distance: 349.0
click at [453, 362] on header "Inclusive Leadership Self-Assessment All Clear" at bounding box center [784, 348] width 1568 height 86
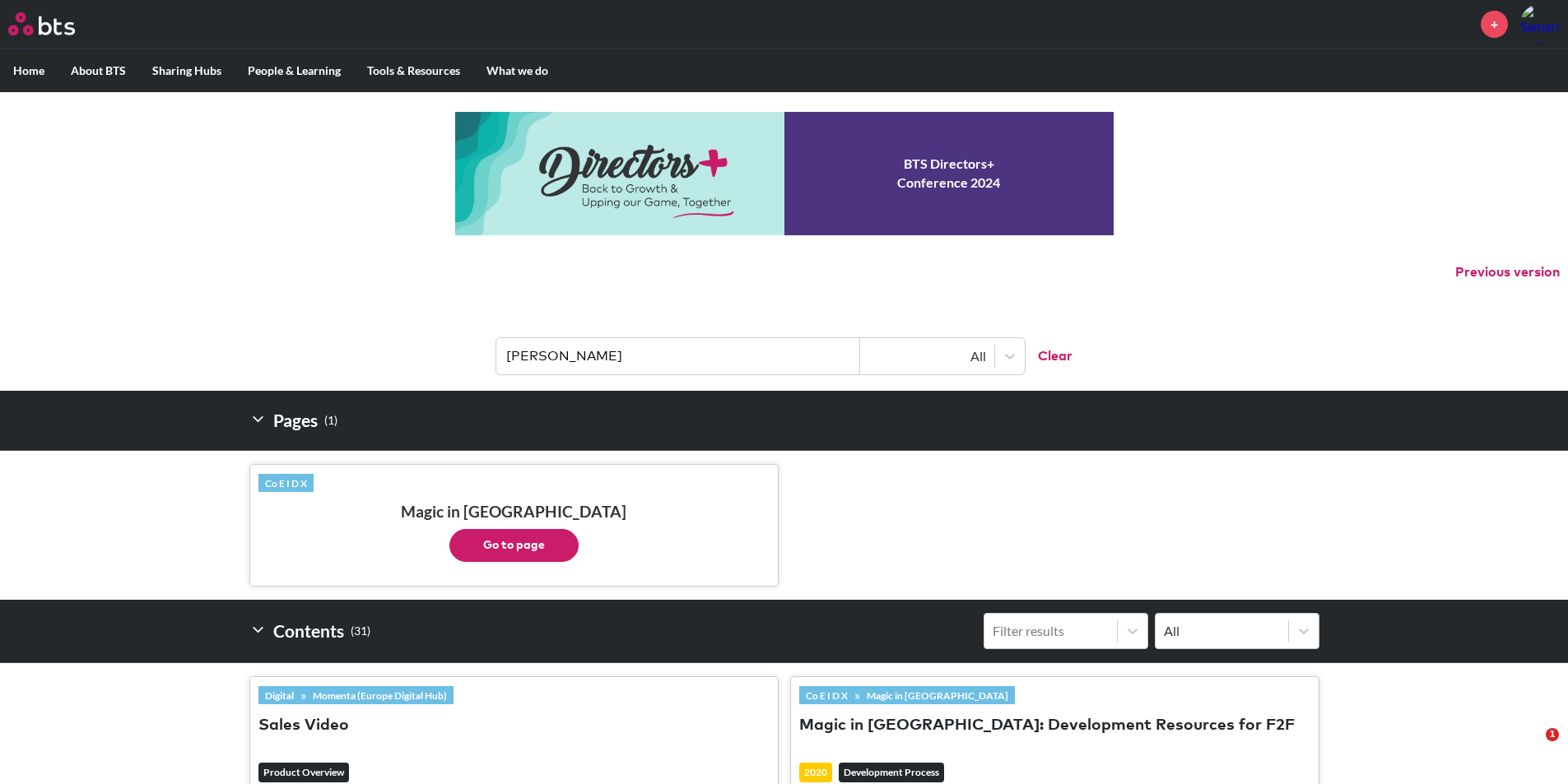
drag, startPoint x: 576, startPoint y: 347, endPoint x: 430, endPoint y: 348, distance: 146.0
click at [432, 348] on header "ILA All Clear" at bounding box center [784, 348] width 1568 height 86
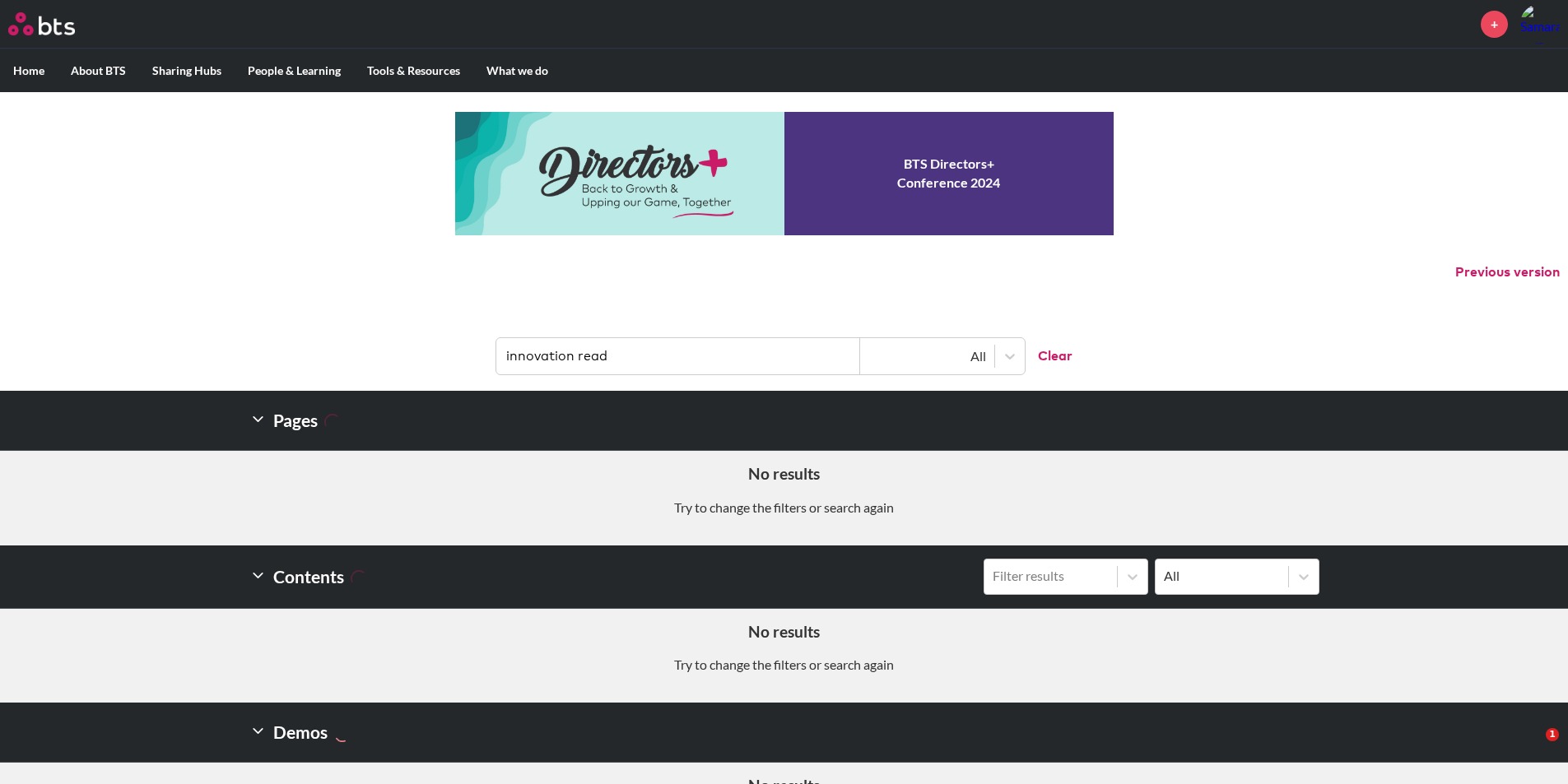
drag, startPoint x: 615, startPoint y: 358, endPoint x: 577, endPoint y: 358, distance: 38.0
click at [577, 358] on input "innovation read" at bounding box center [678, 356] width 364 height 36
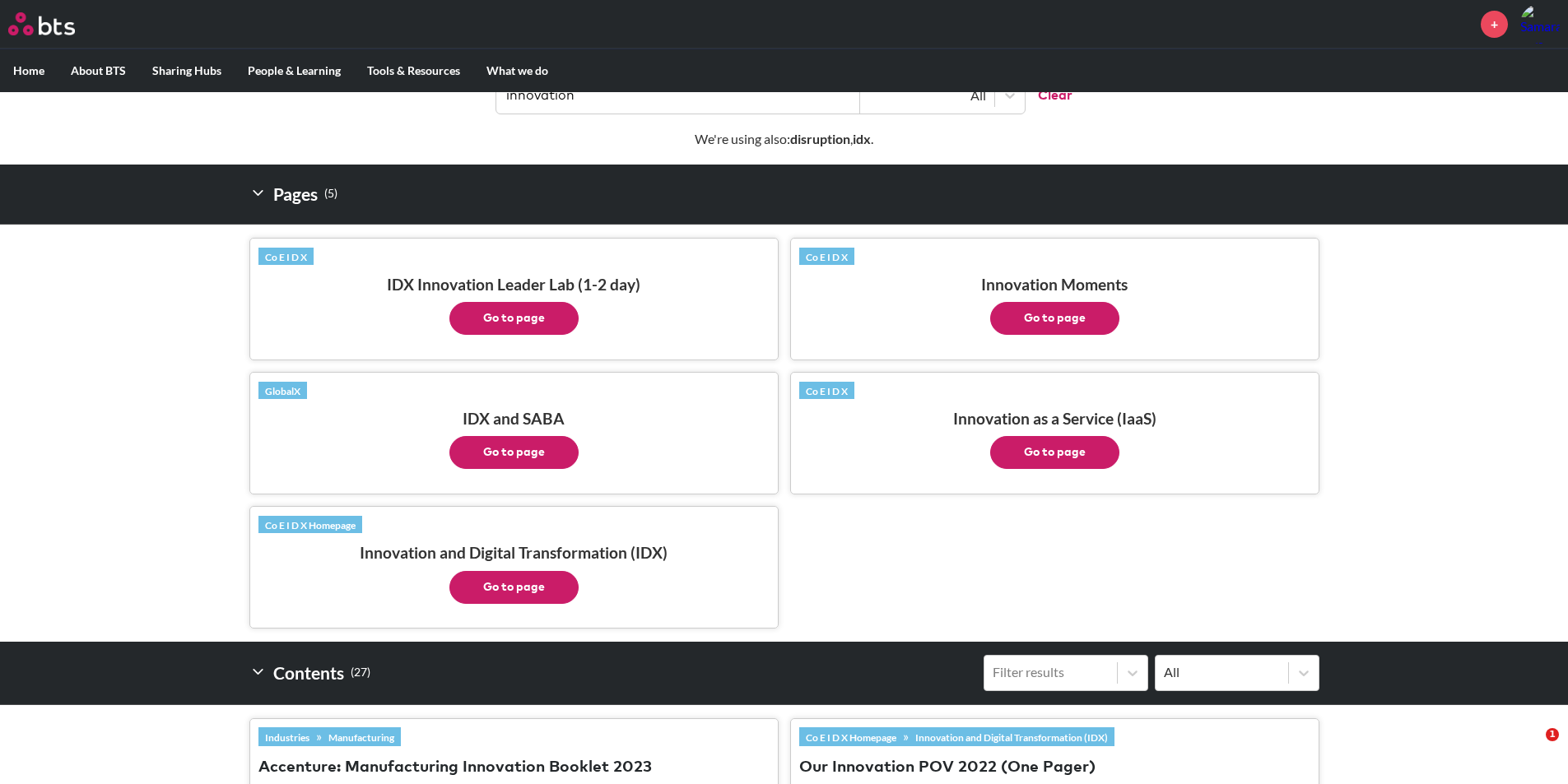
scroll to position [247, 0]
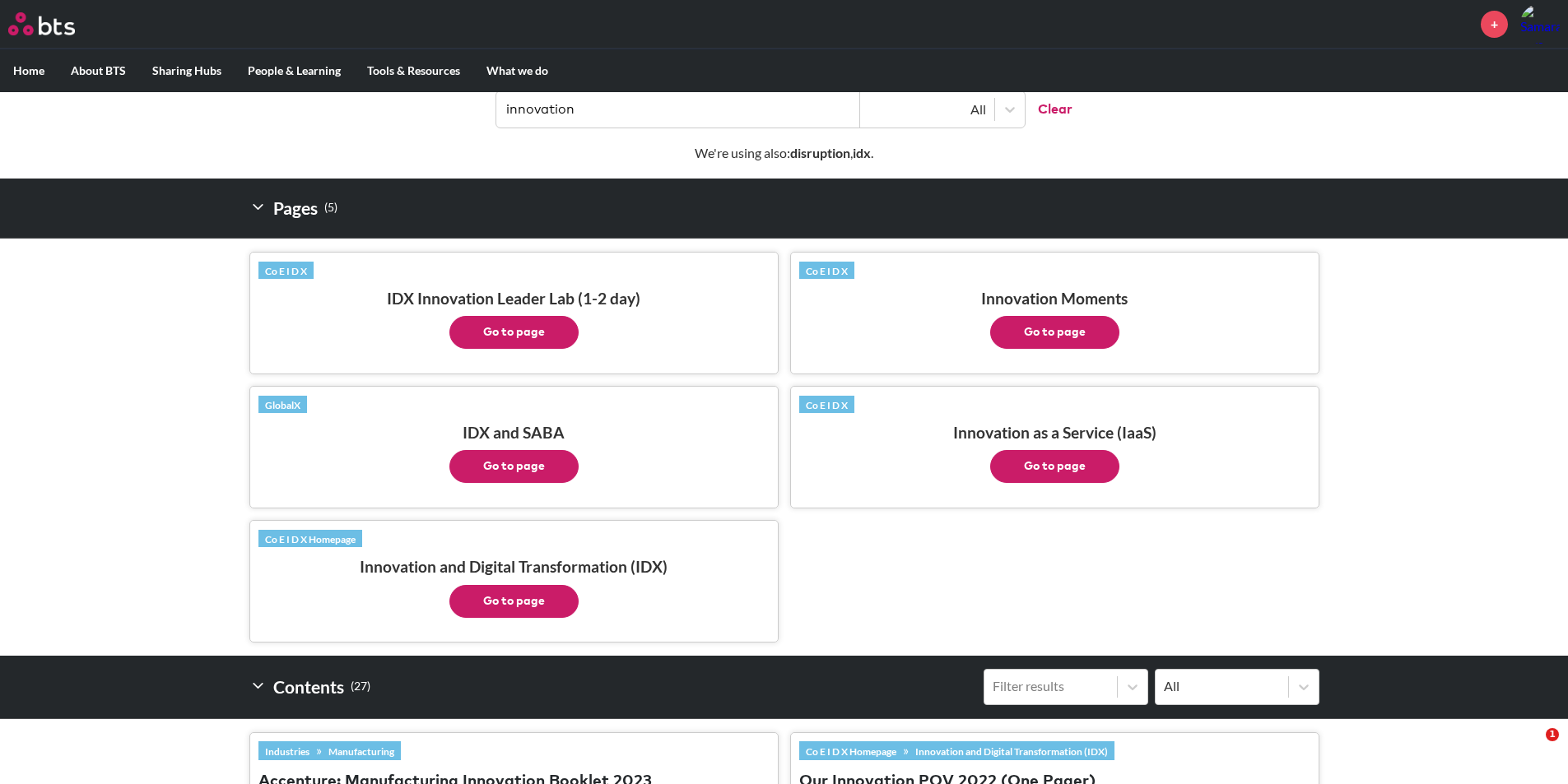
drag, startPoint x: 677, startPoint y: 92, endPoint x: 411, endPoint y: 97, distance: 266.0
click at [411, 97] on header "innovation All Clear" at bounding box center [784, 101] width 1568 height 86
paste input "Mid-Level Leader MBA"
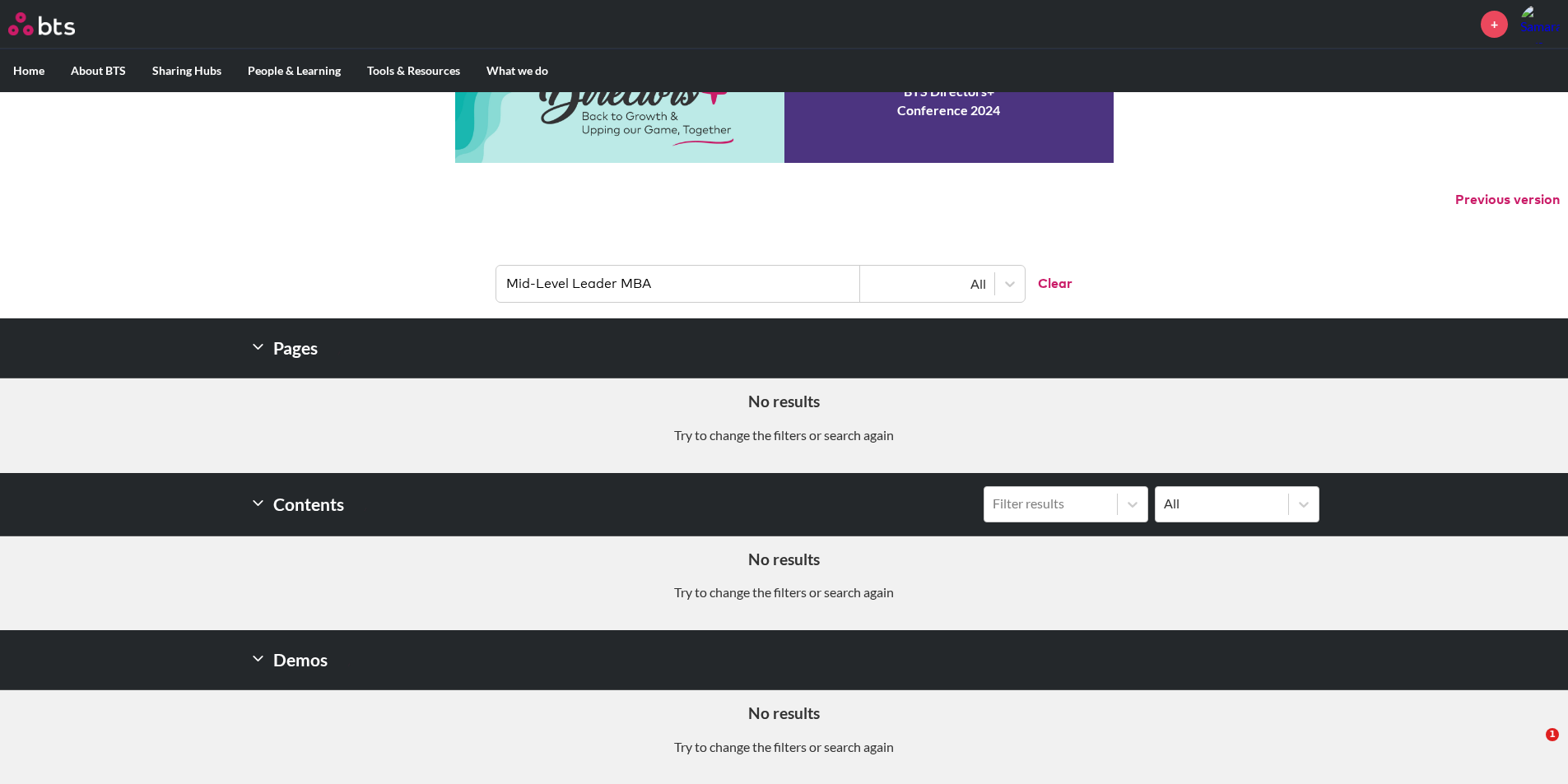
scroll to position [73, 0]
drag, startPoint x: 670, startPoint y: 291, endPoint x: 618, endPoint y: 285, distance: 52.3
click at [618, 285] on input "Mid-Level Leader MBA" at bounding box center [678, 283] width 364 height 36
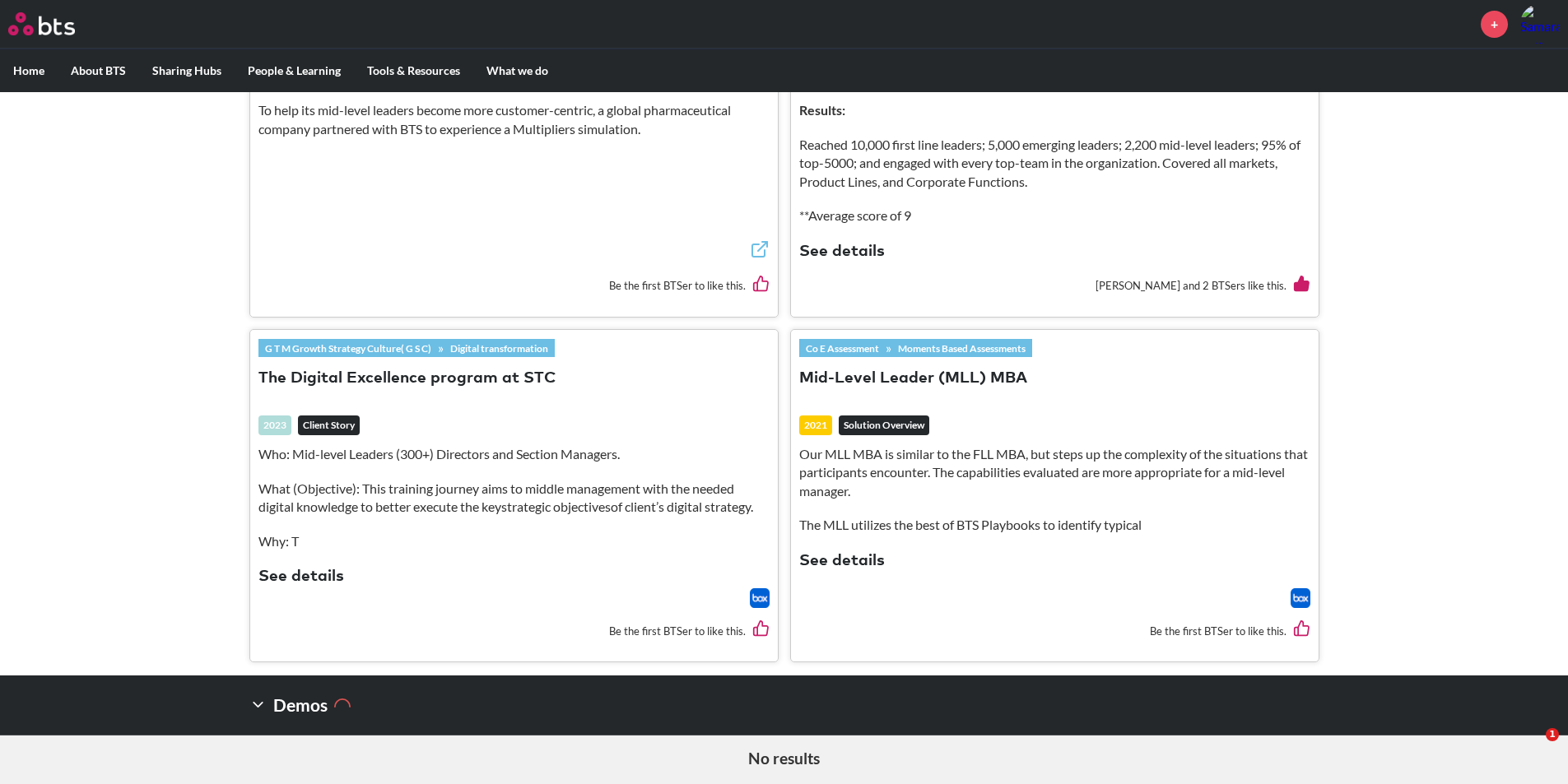
scroll to position [659, 0]
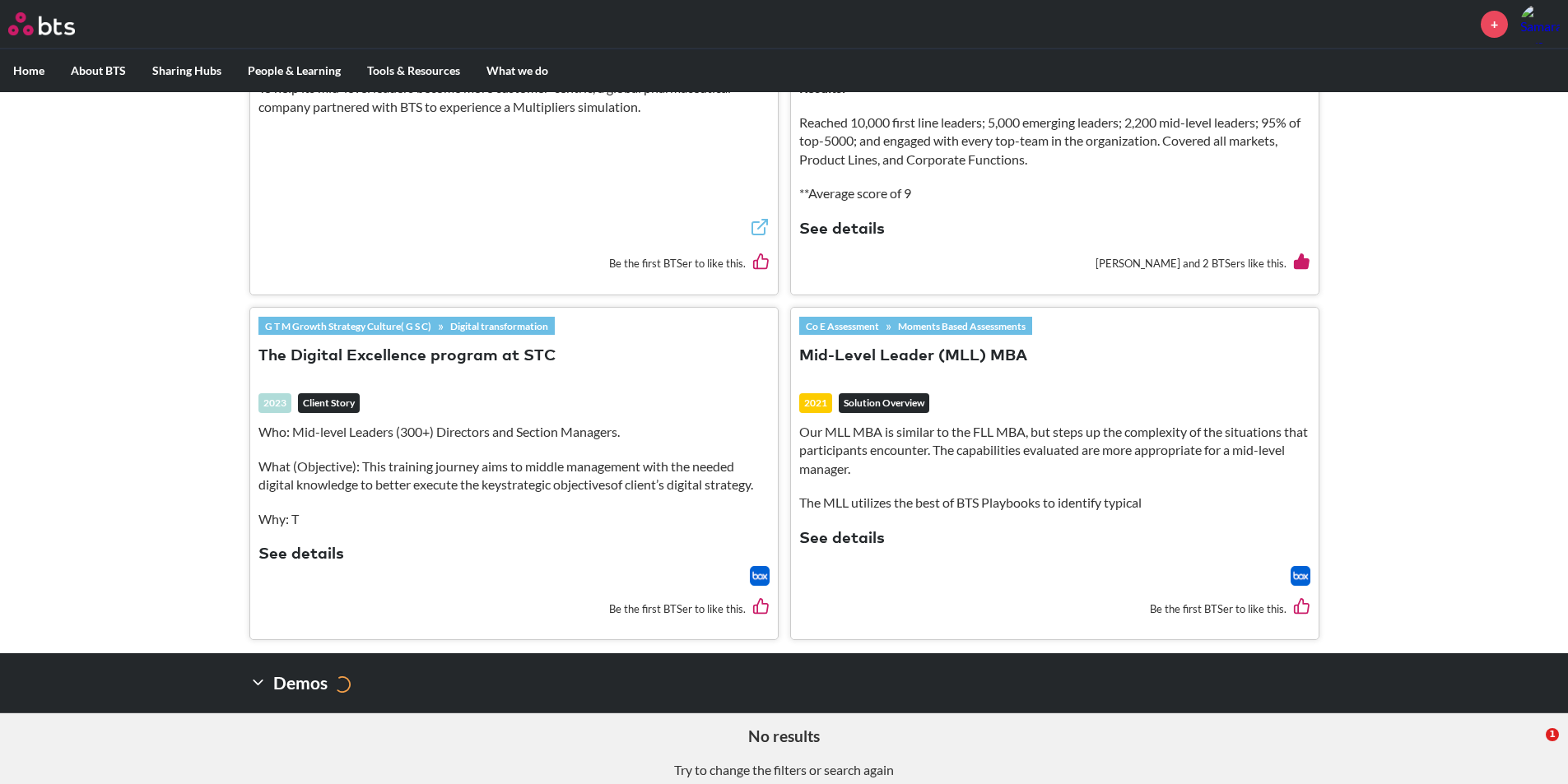
click at [908, 357] on button "Mid-Level Leader (MLL) MBA" at bounding box center [913, 357] width 228 height 23
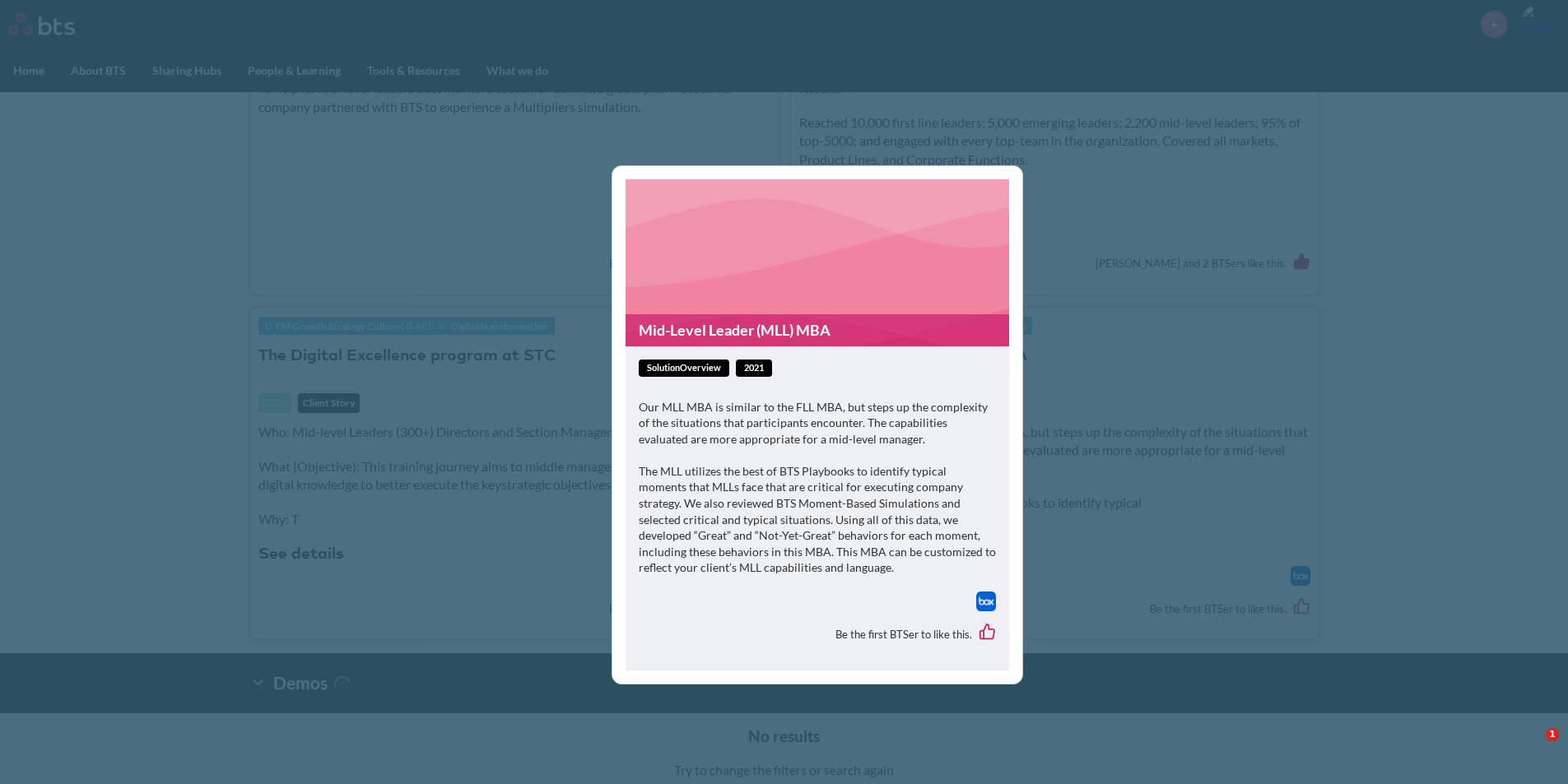
click at [985, 590] on div "Our MLL MBA is similar to the FLL MBA, but steps up the complexity of the situa…" at bounding box center [817, 495] width 357 height 193
click at [987, 601] on img at bounding box center [986, 602] width 20 height 20
click at [1084, 167] on div "Mid-Level Leader (MLL) MBA solutionOverview 2021 Our MLL MBA is similar to the …" at bounding box center [784, 392] width 1568 height 784
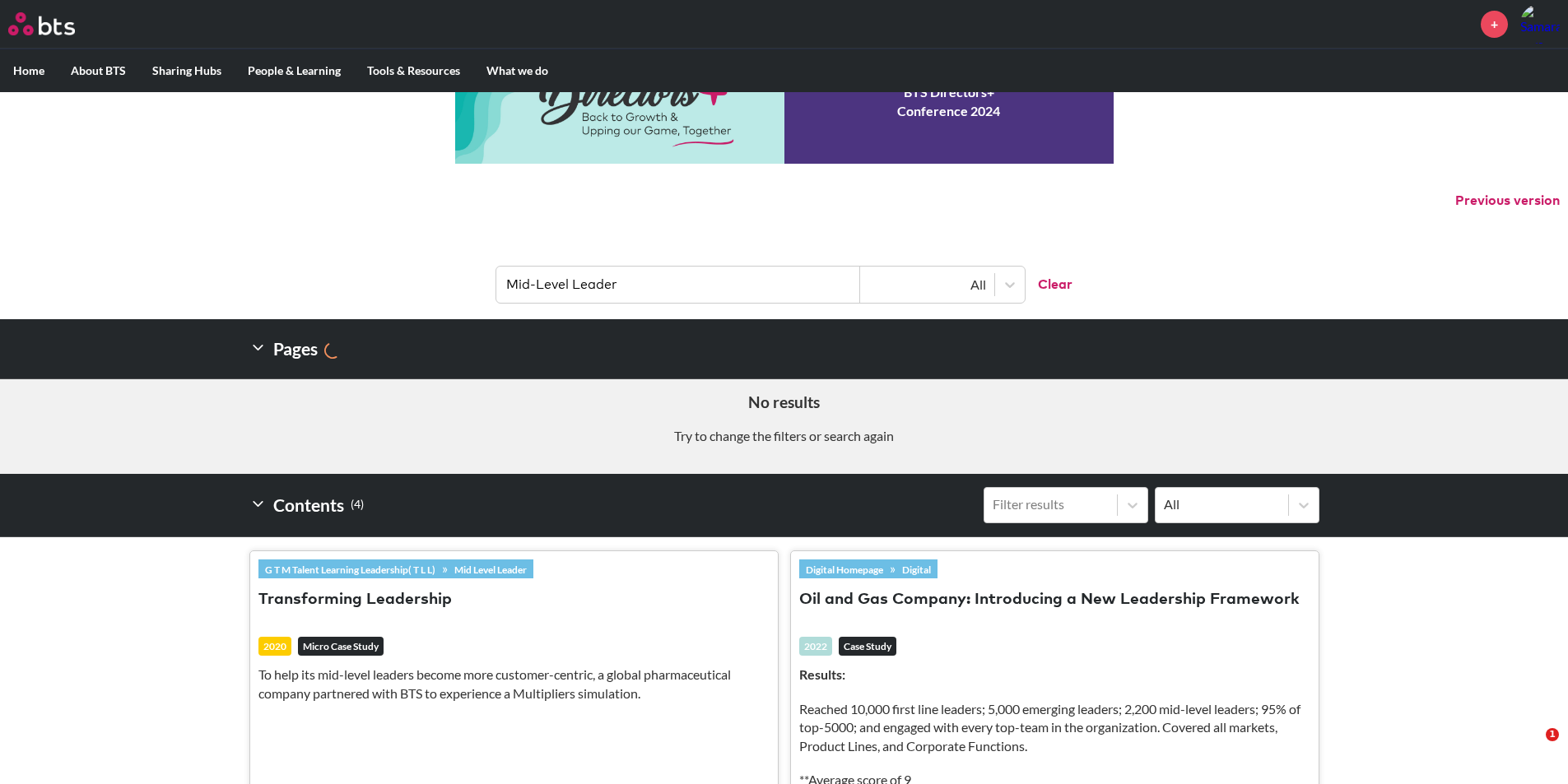
scroll to position [0, 0]
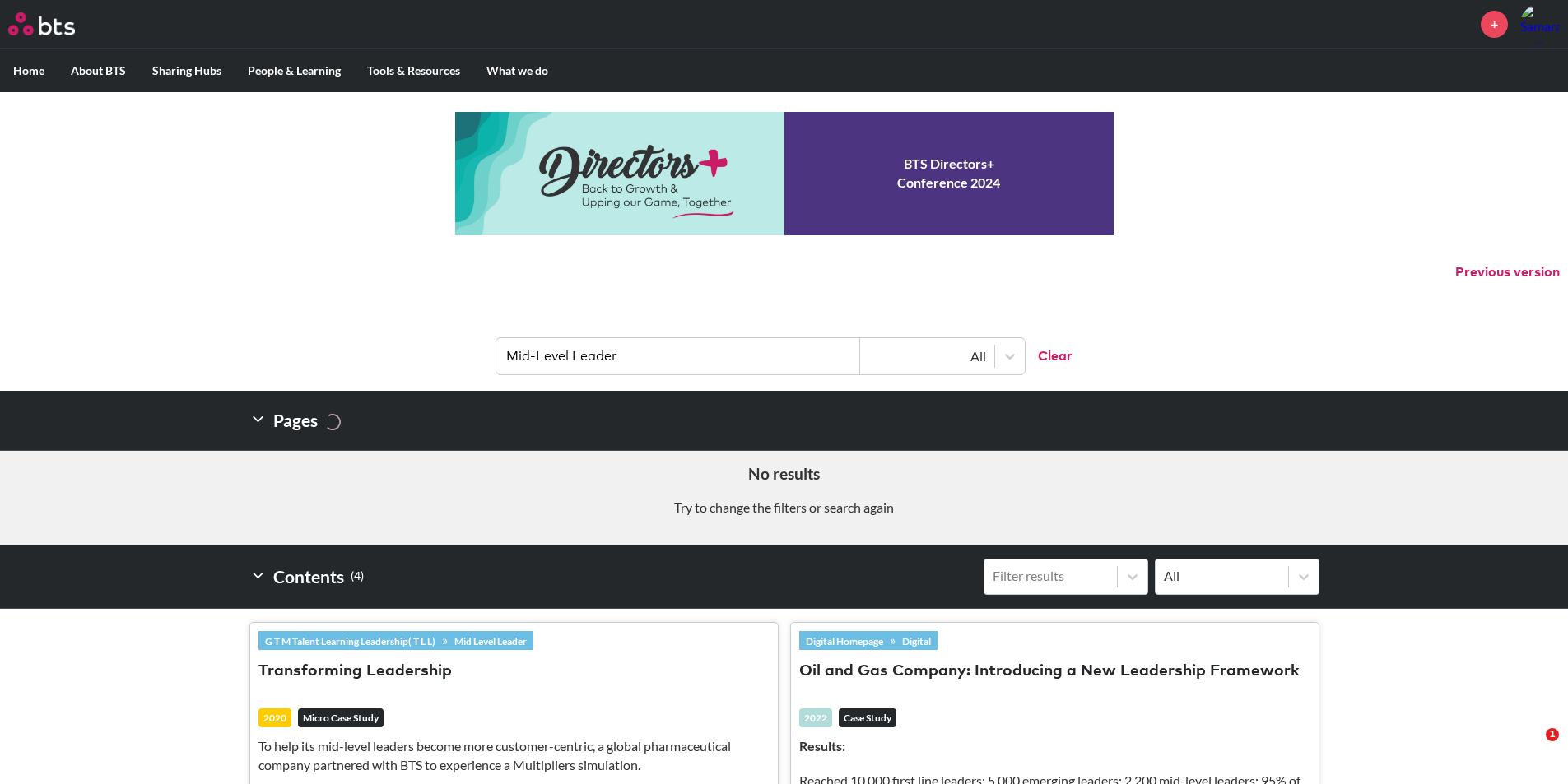
drag, startPoint x: 621, startPoint y: 367, endPoint x: 399, endPoint y: 366, distance: 222.0
click at [399, 367] on header "Mid-Level Leader All Clear" at bounding box center [784, 348] width 1568 height 86
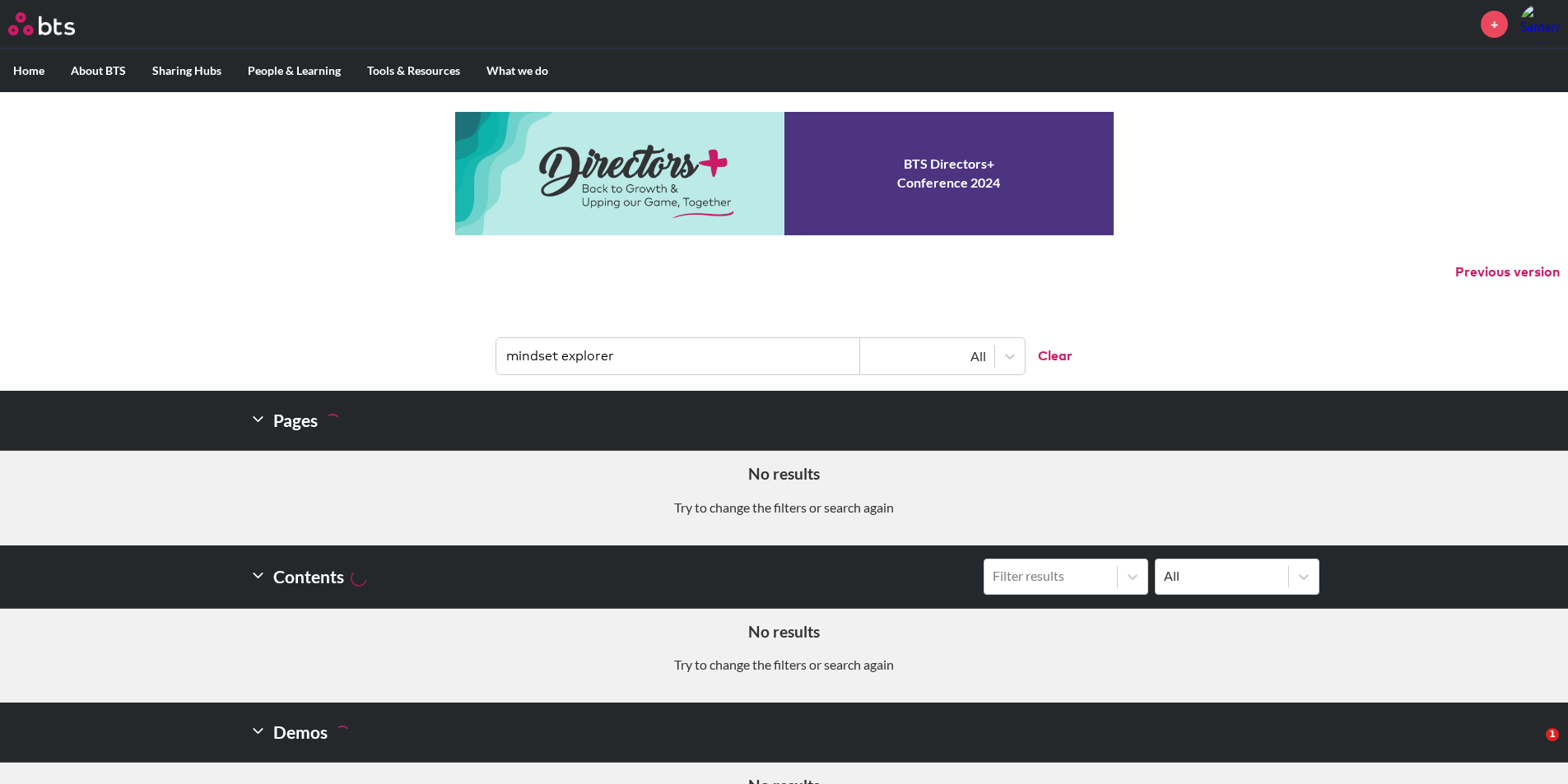
click at [650, 362] on input "mindset explorer" at bounding box center [678, 356] width 364 height 36
drag, startPoint x: 593, startPoint y: 357, endPoint x: 565, endPoint y: 362, distance: 28.4
click at [565, 362] on input "mindset explorer" at bounding box center [678, 356] width 364 height 36
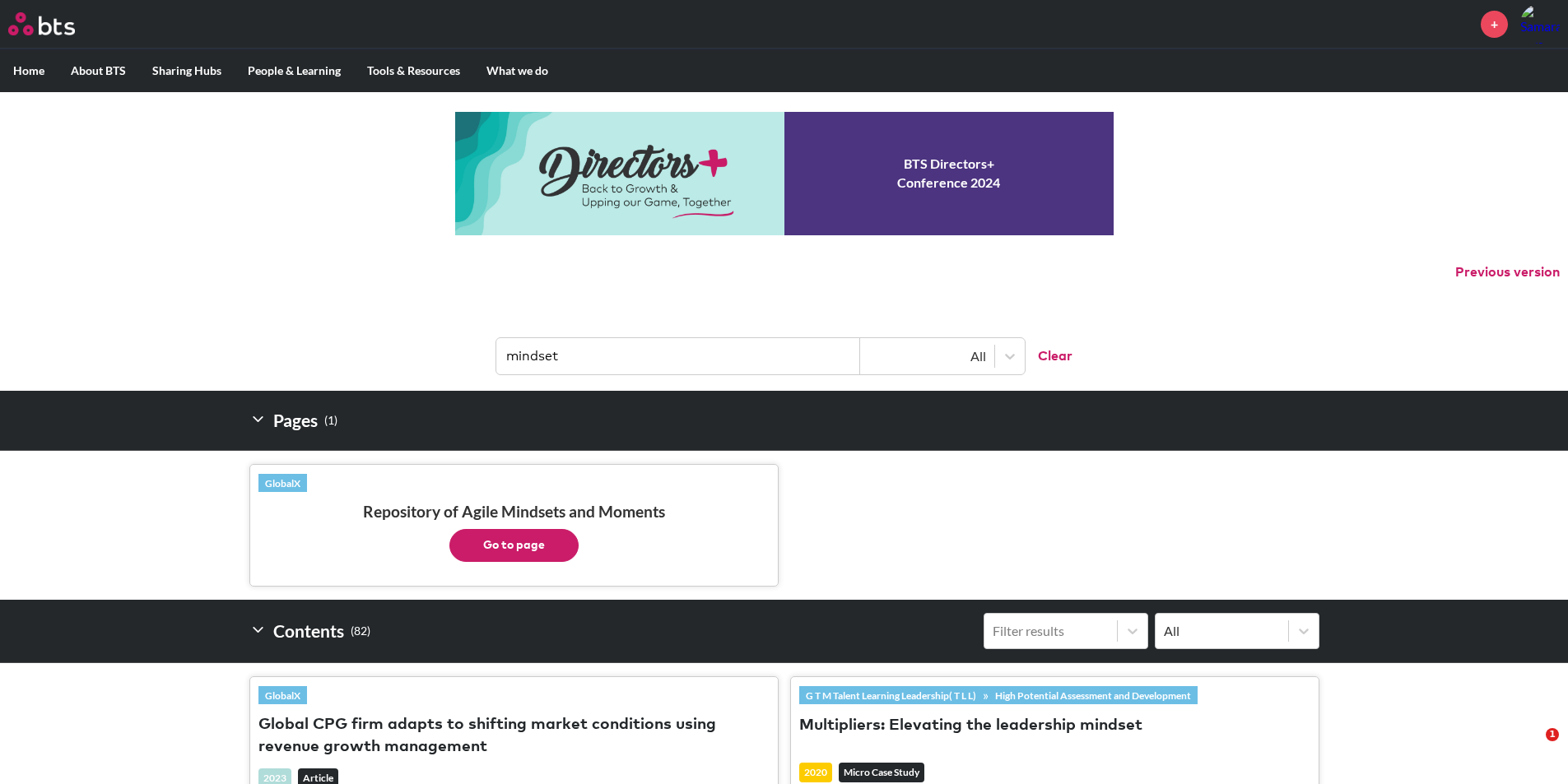
drag, startPoint x: 622, startPoint y: 343, endPoint x: 396, endPoint y: 350, distance: 226.1
click at [396, 350] on header "mindset All Clear" at bounding box center [784, 348] width 1568 height 86
click at [714, 345] on input "mindset" at bounding box center [678, 356] width 364 height 36
drag, startPoint x: 752, startPoint y: 354, endPoint x: 462, endPoint y: 357, distance: 290.0
click at [463, 355] on header "mindset All Clear" at bounding box center [784, 348] width 1568 height 86
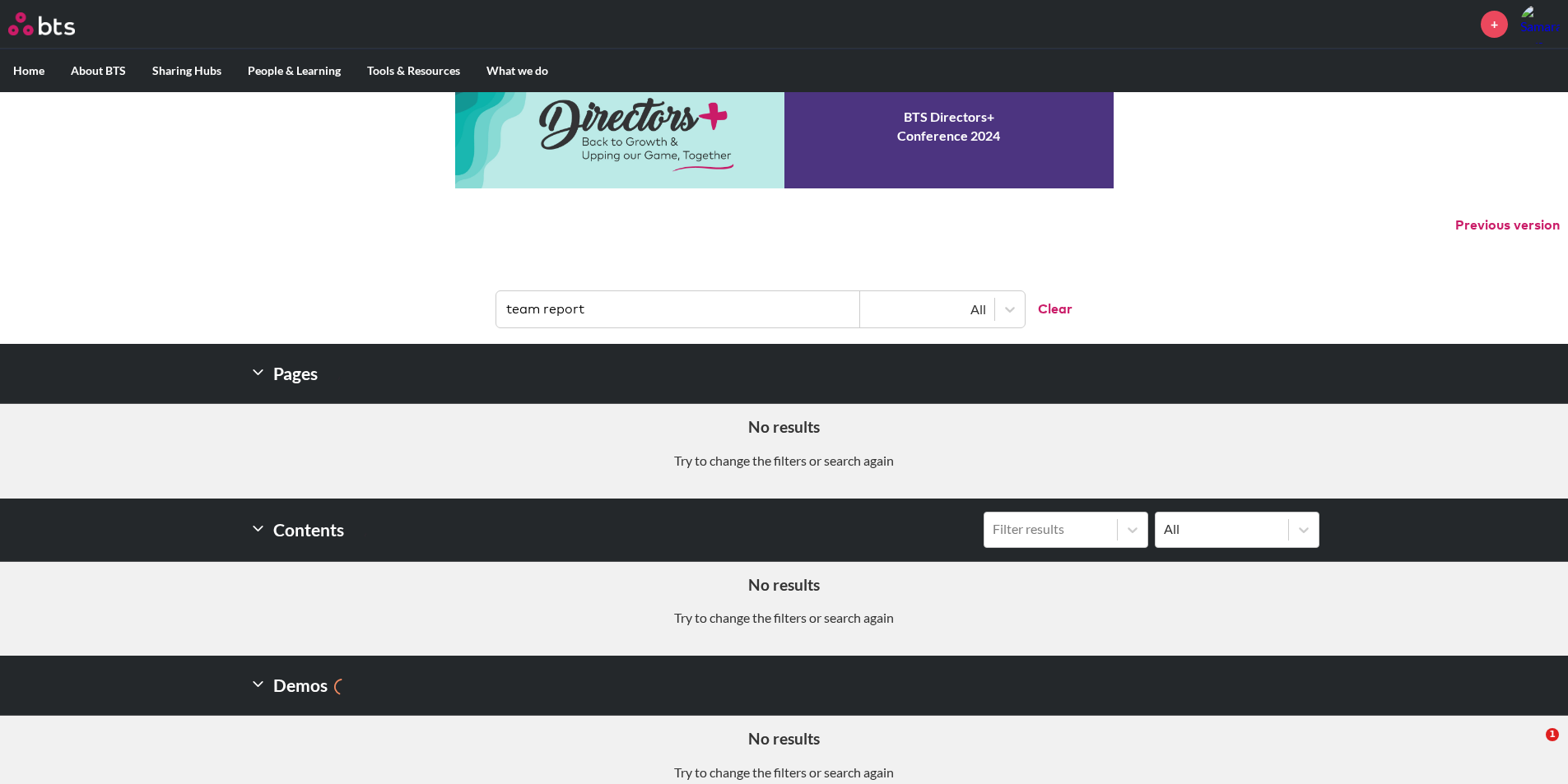
scroll to position [73, 0]
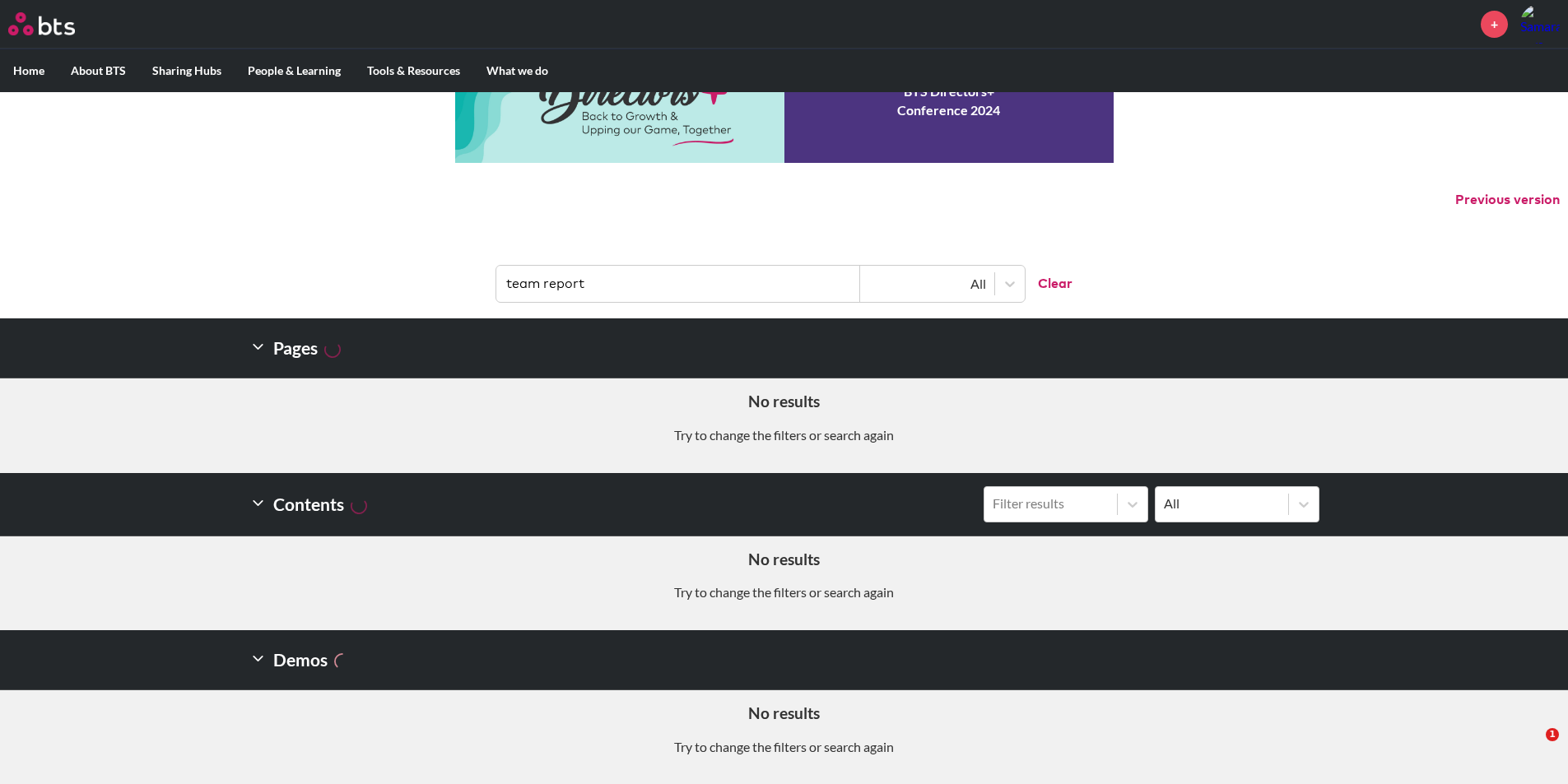
drag, startPoint x: 594, startPoint y: 287, endPoint x: 483, endPoint y: 286, distance: 111.0
click at [483, 286] on header "team report All Clear" at bounding box center [784, 276] width 1568 height 86
type input "teaming"
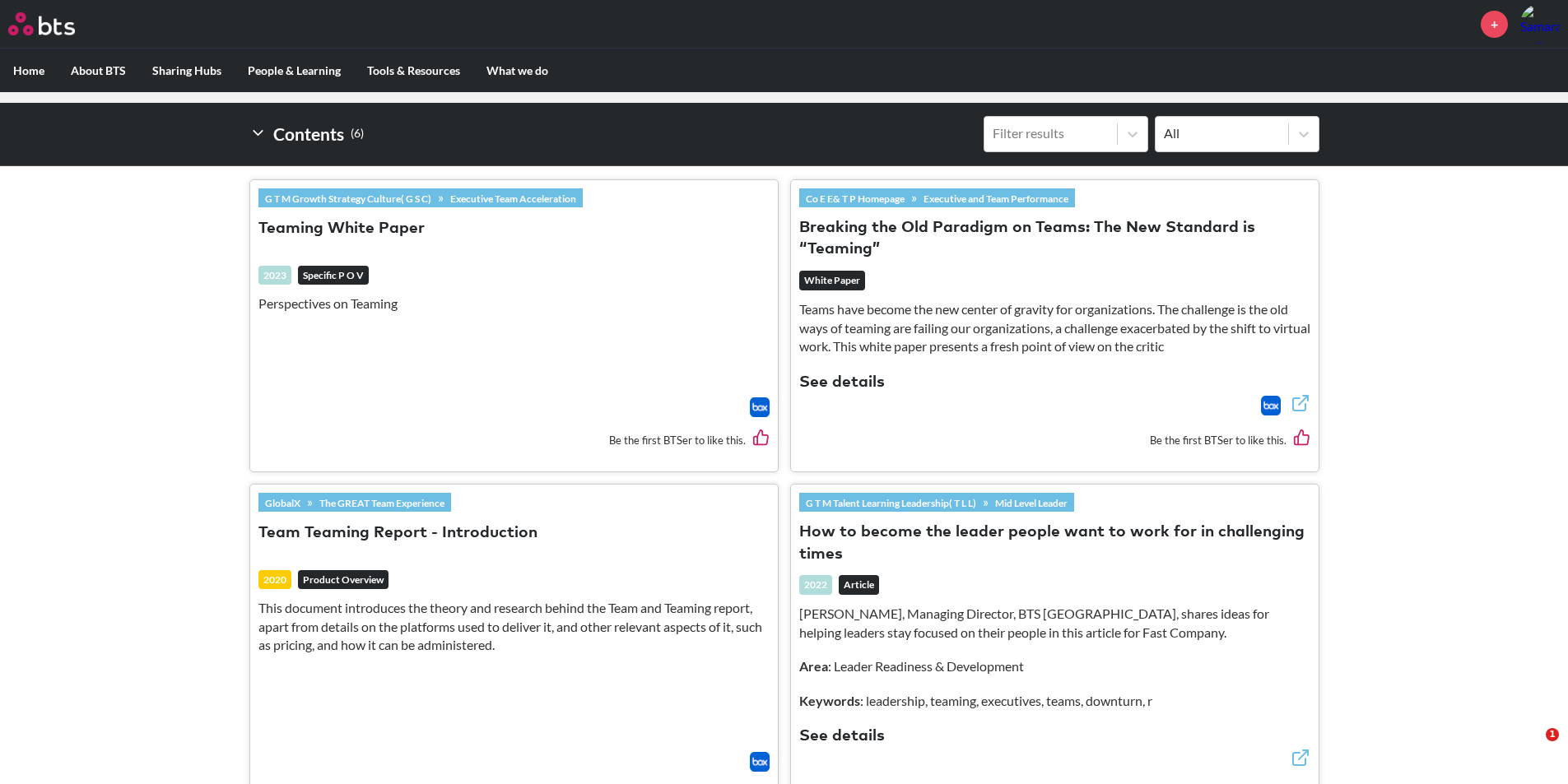
scroll to position [484, 0]
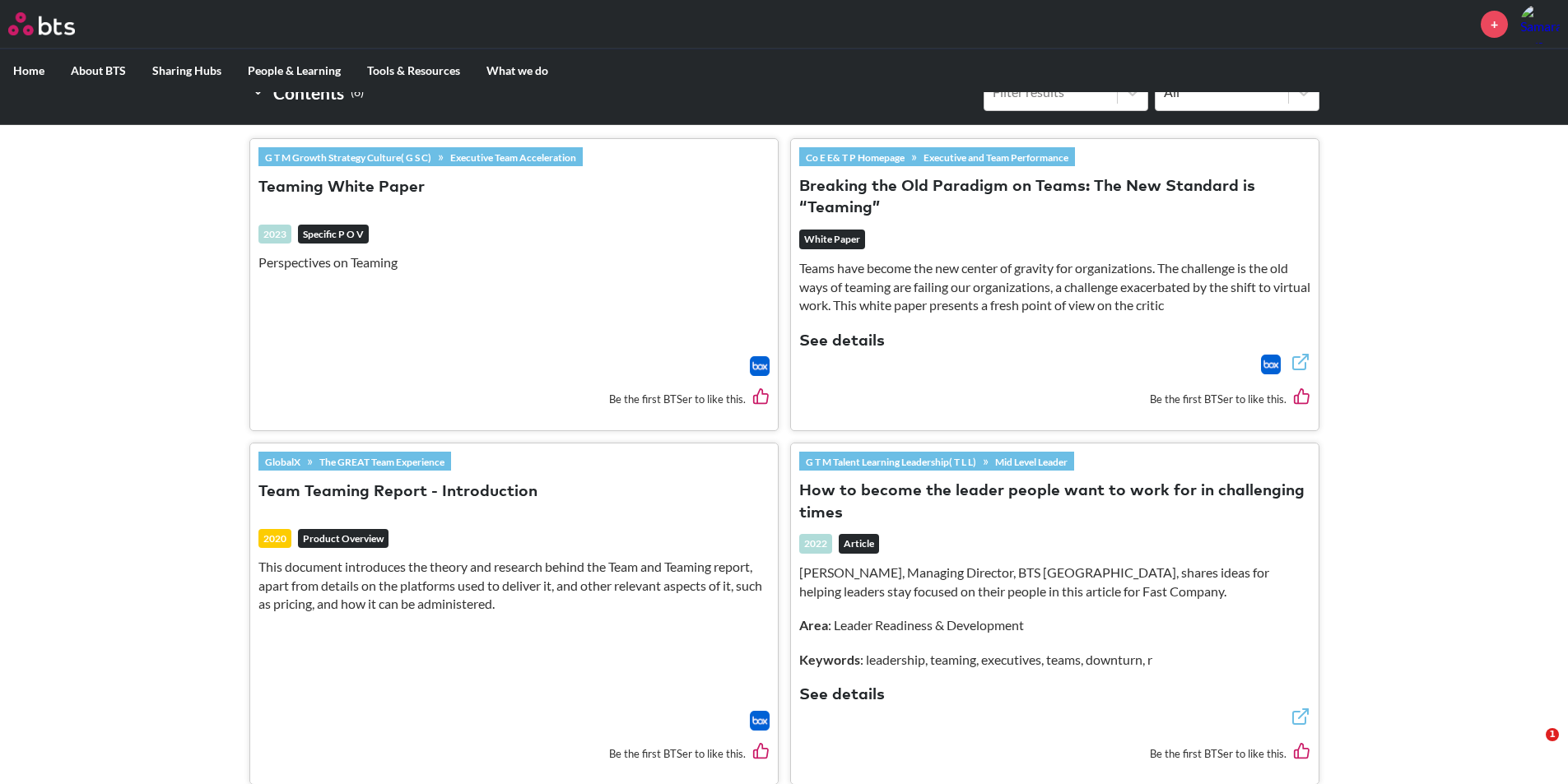
click at [478, 487] on button "Team Teaming Report - Introduction" at bounding box center [397, 493] width 279 height 23
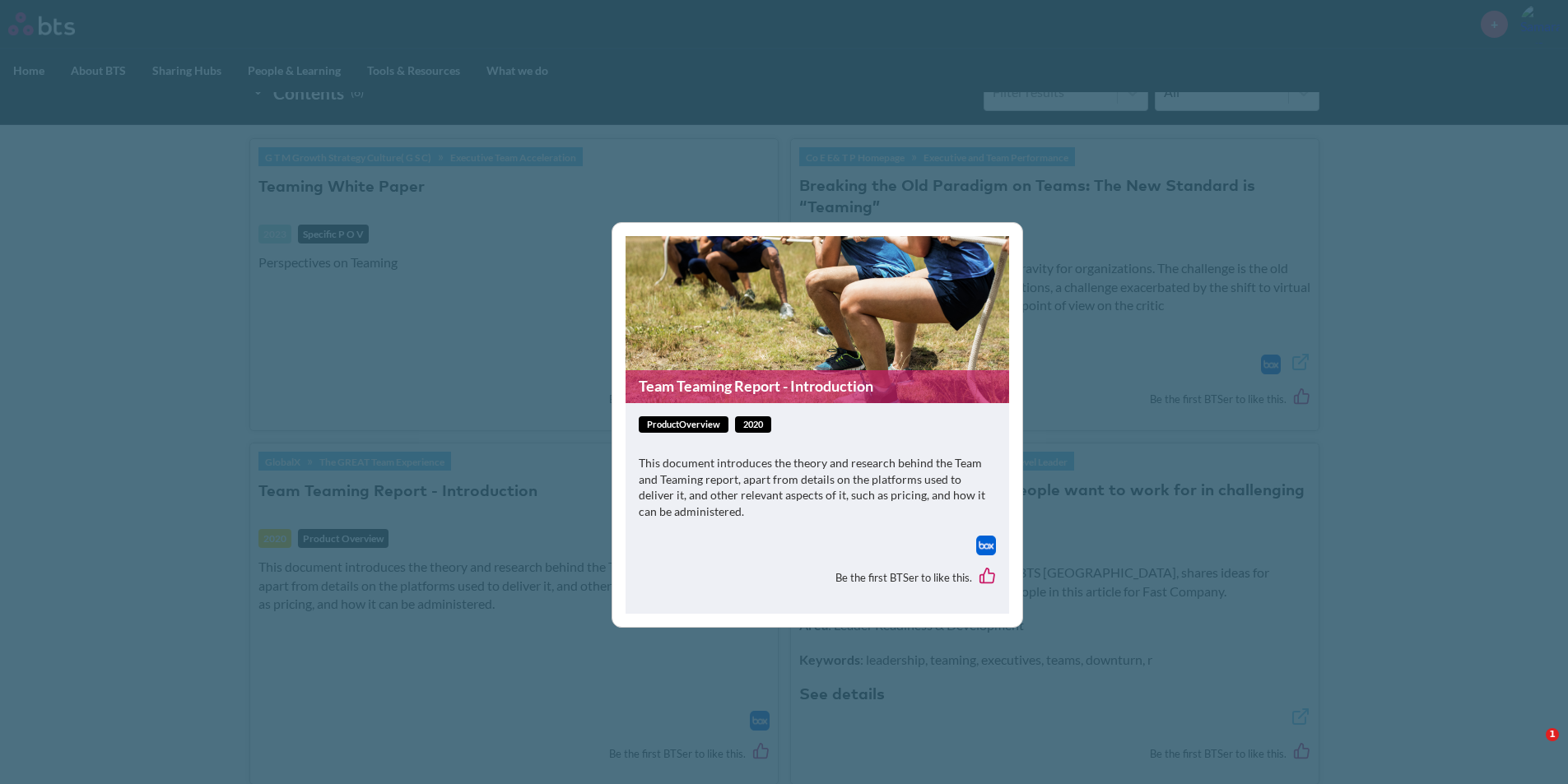
click at [974, 539] on div at bounding box center [817, 546] width 357 height 20
click at [984, 544] on img at bounding box center [986, 546] width 20 height 20
